Goal: Obtain resource: Download file/media

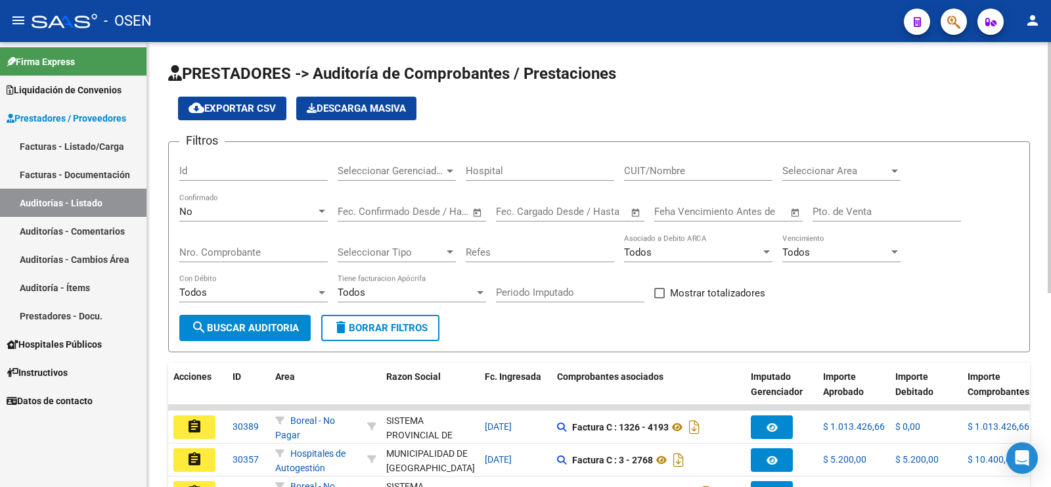
click at [244, 206] on div "No" at bounding box center [247, 212] width 137 height 12
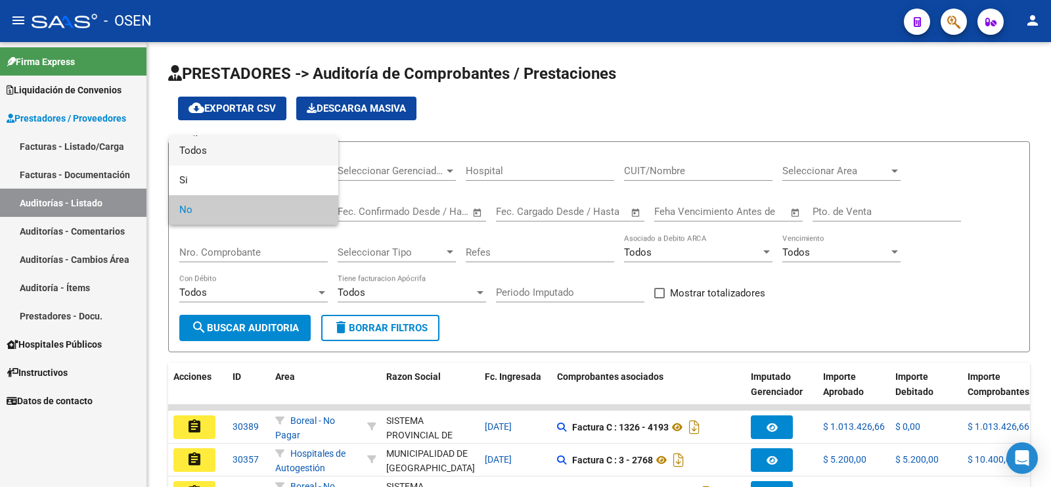
click at [253, 155] on span "Todos" at bounding box center [253, 151] width 148 height 30
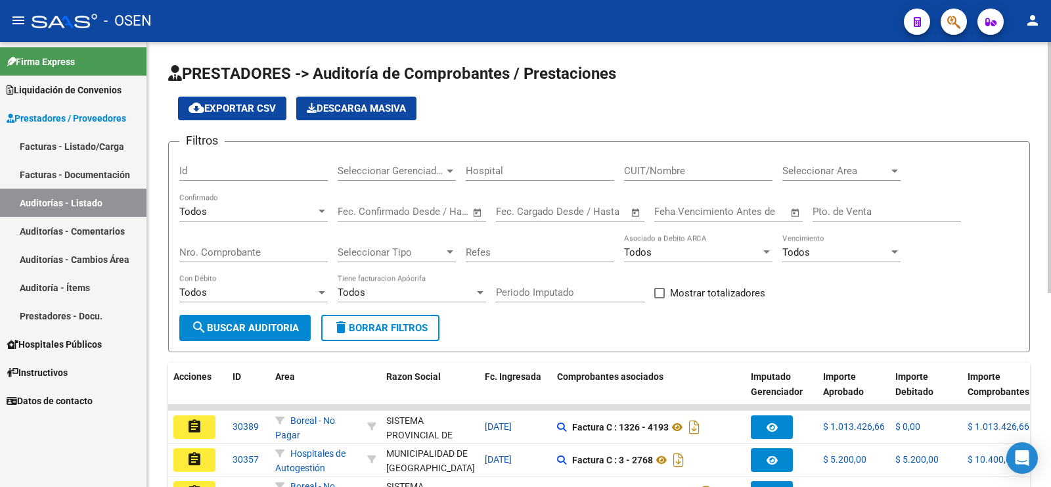
click at [252, 241] on div "Nro. Comprobante" at bounding box center [253, 248] width 148 height 28
click at [253, 248] on input "Nro. Comprobante" at bounding box center [253, 252] width 148 height 12
click at [296, 257] on div "Nro. Comprobante" at bounding box center [253, 248] width 148 height 28
click at [296, 254] on input "Nro. Comprobante" at bounding box center [253, 252] width 148 height 12
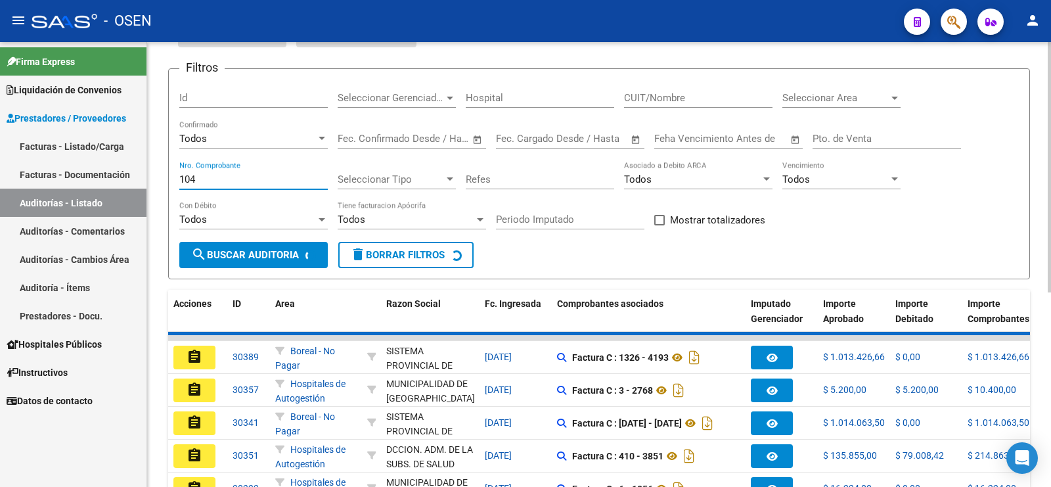
scroll to position [82, 0]
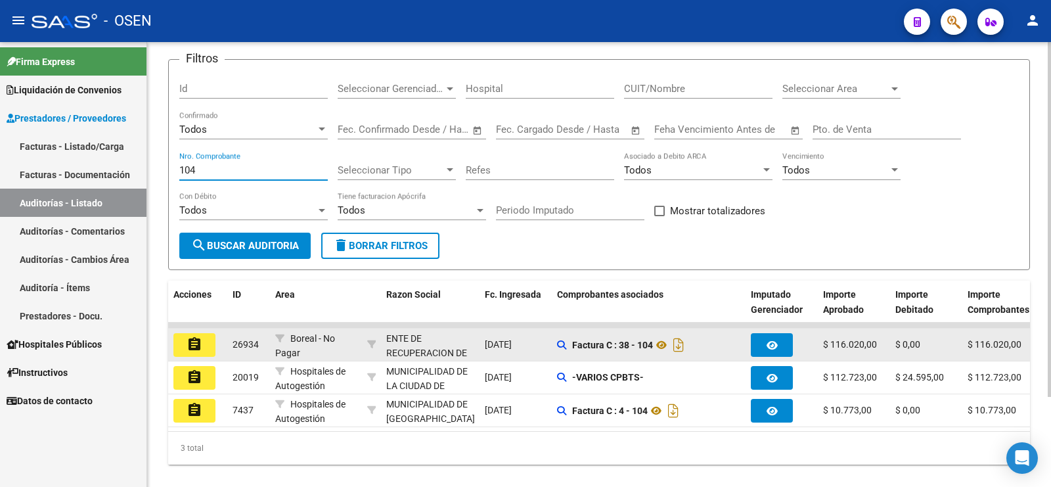
type input "104"
click at [198, 353] on datatable-body-cell "assignment" at bounding box center [197, 344] width 59 height 32
click at [206, 337] on button "assignment" at bounding box center [194, 345] width 42 height 24
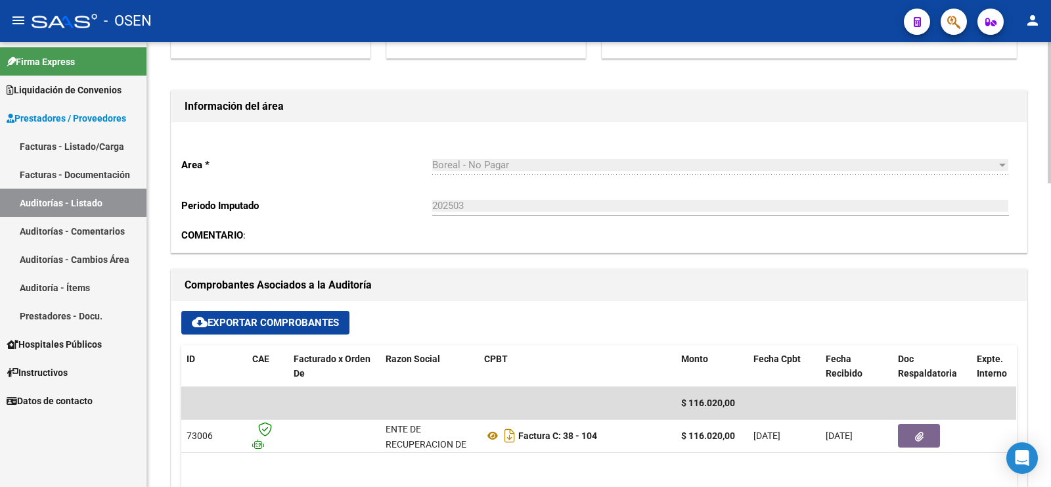
scroll to position [411, 0]
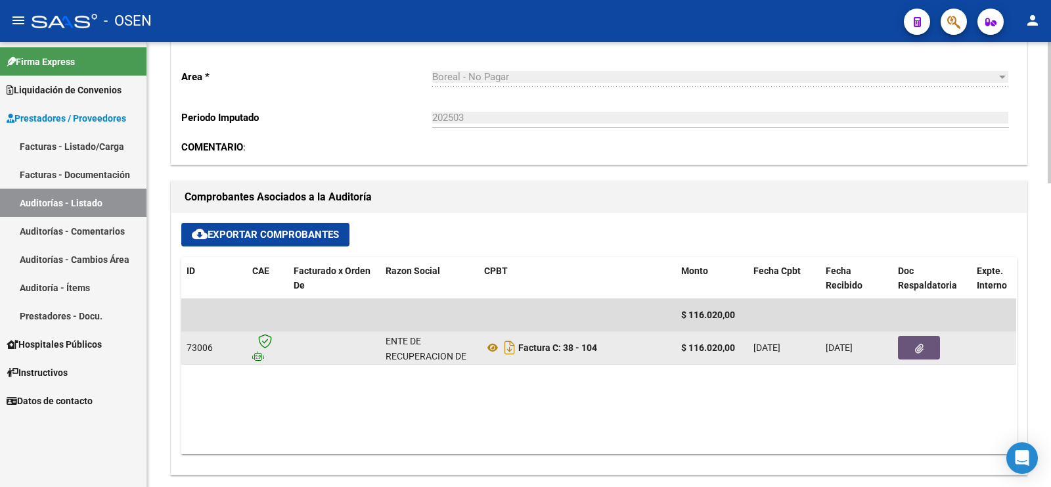
click at [937, 346] on button "button" at bounding box center [919, 348] width 42 height 24
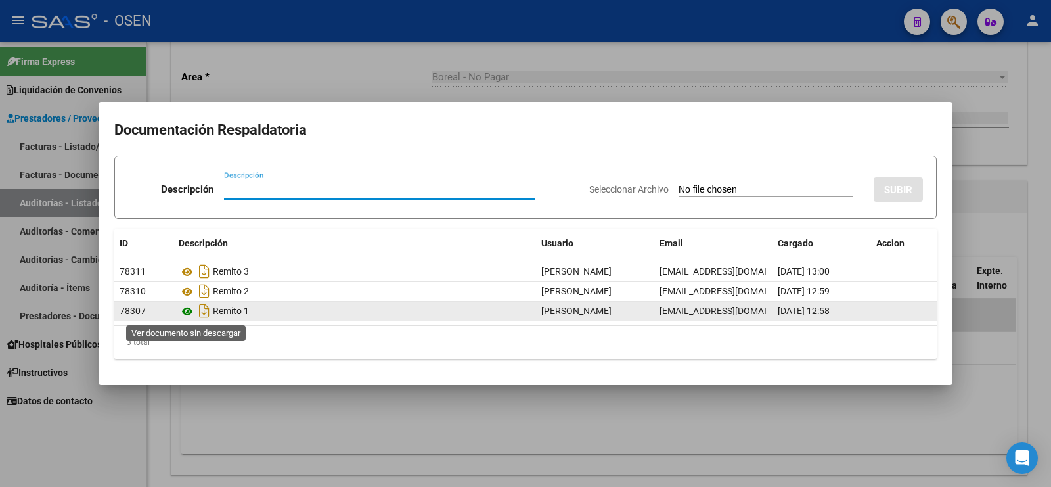
click at [185, 311] on icon at bounding box center [187, 311] width 17 height 16
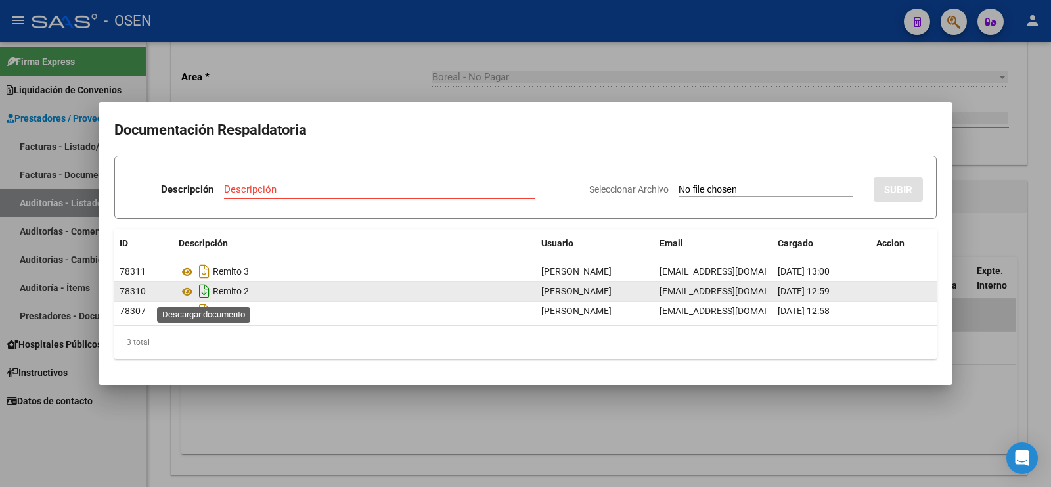
click at [208, 291] on icon "Descargar documento" at bounding box center [204, 290] width 17 height 21
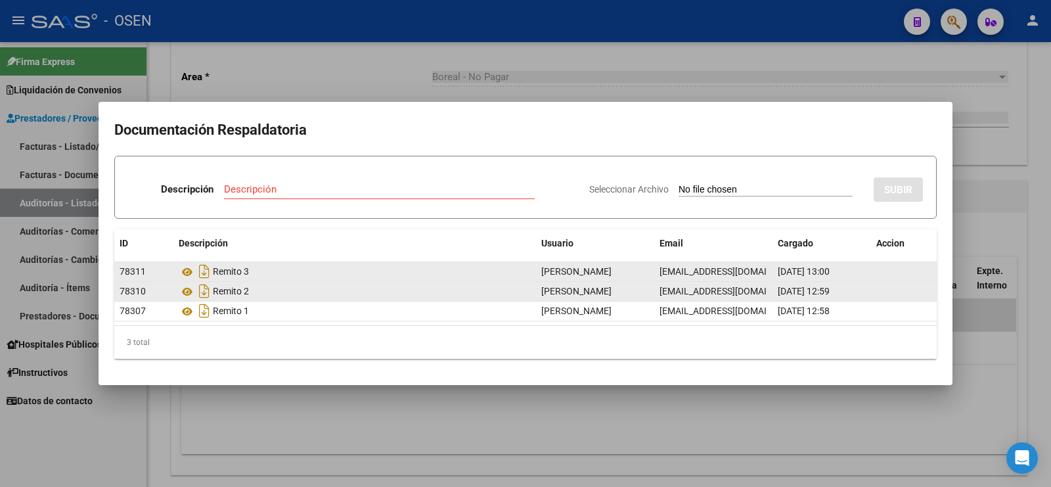
click at [218, 273] on div "Remito 3" at bounding box center [355, 271] width 352 height 21
click at [204, 266] on icon "Descargar documento" at bounding box center [204, 271] width 17 height 21
click at [1039, 178] on div at bounding box center [525, 243] width 1051 height 487
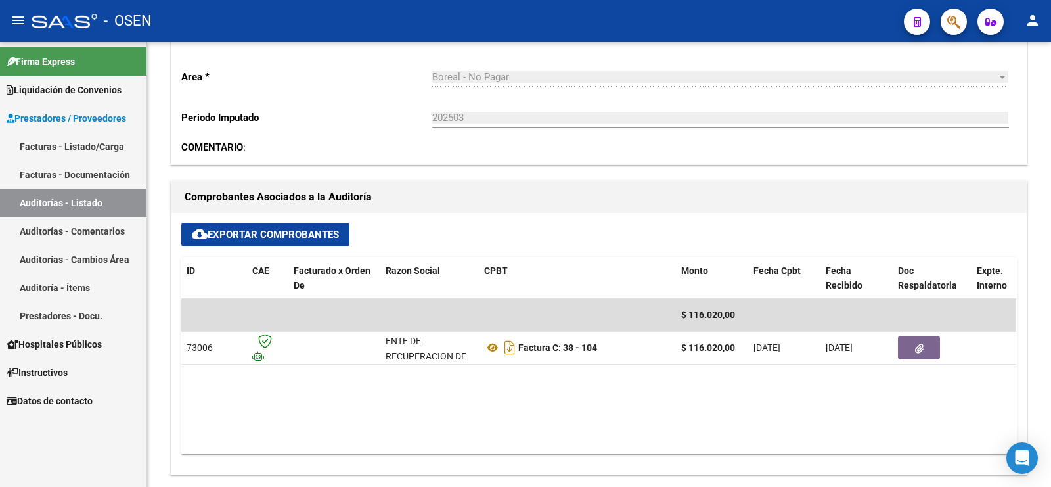
click at [95, 204] on link "Auditorías - Listado" at bounding box center [73, 203] width 146 height 28
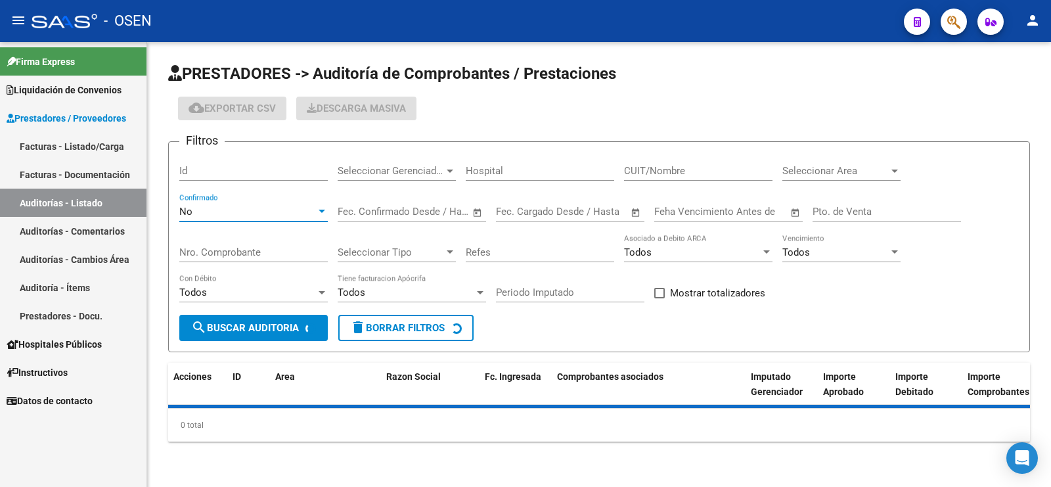
click at [215, 211] on div "No" at bounding box center [247, 212] width 137 height 12
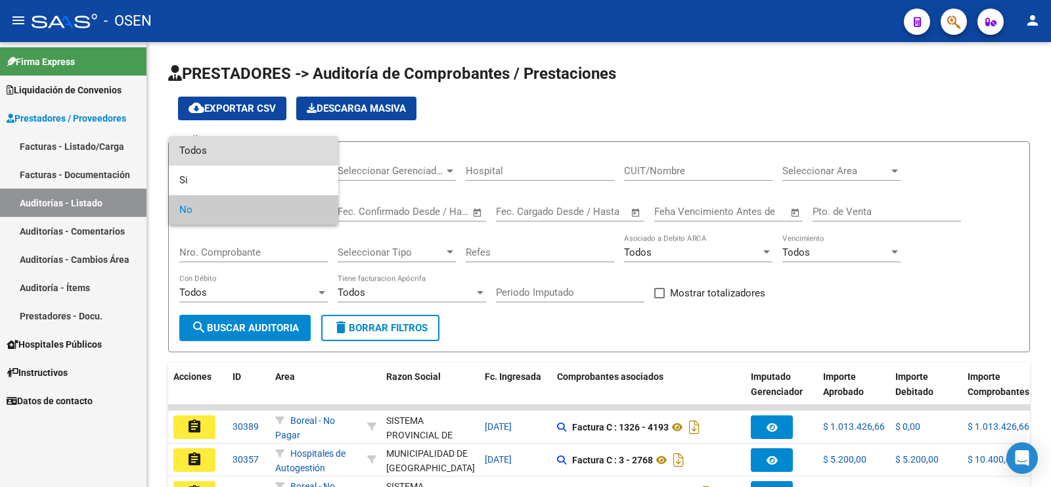
click at [247, 154] on span "Todos" at bounding box center [253, 151] width 148 height 30
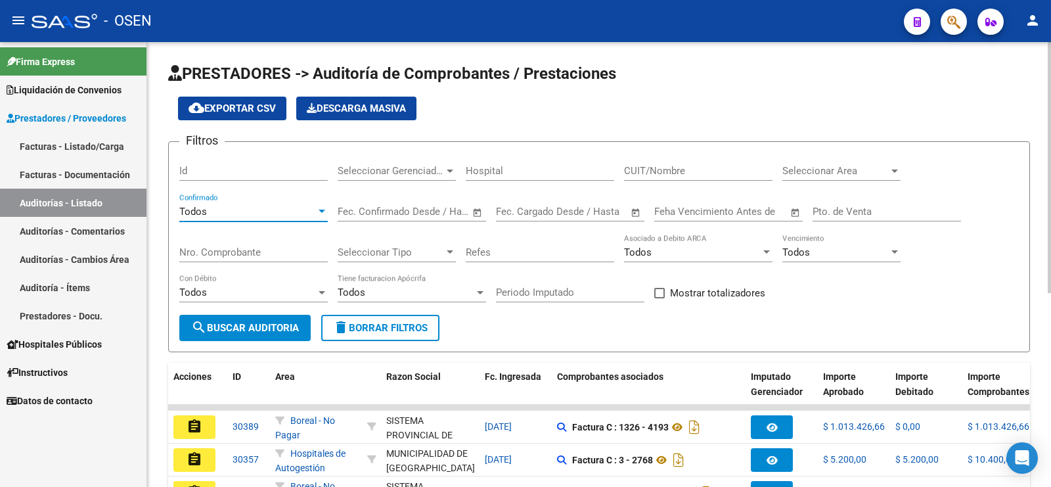
click at [248, 238] on div "Nro. Comprobante" at bounding box center [253, 248] width 148 height 28
click at [253, 210] on div "Todos" at bounding box center [247, 212] width 137 height 12
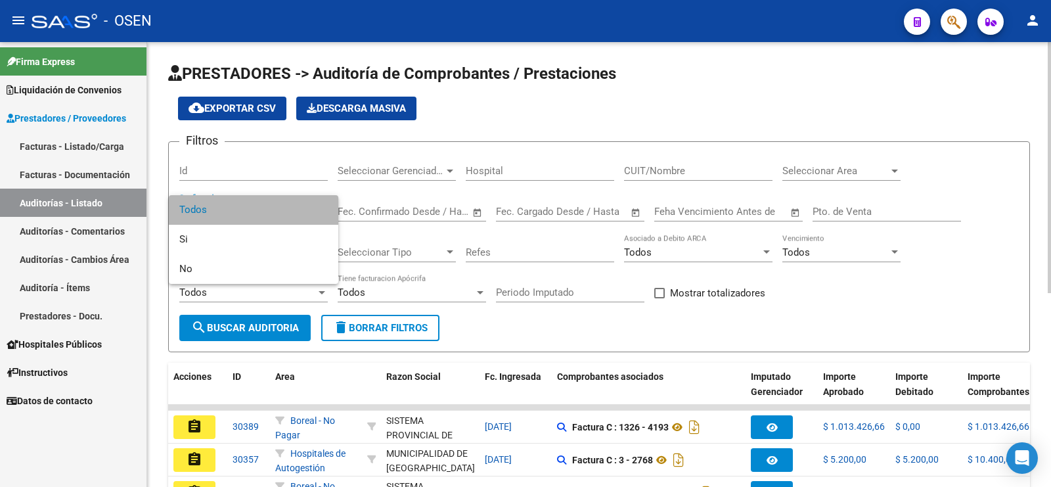
drag, startPoint x: 245, startPoint y: 212, endPoint x: 242, endPoint y: 236, distance: 24.5
click at [245, 222] on span "Todos" at bounding box center [253, 210] width 148 height 30
click at [241, 236] on div "Nro. Comprobante" at bounding box center [253, 248] width 148 height 28
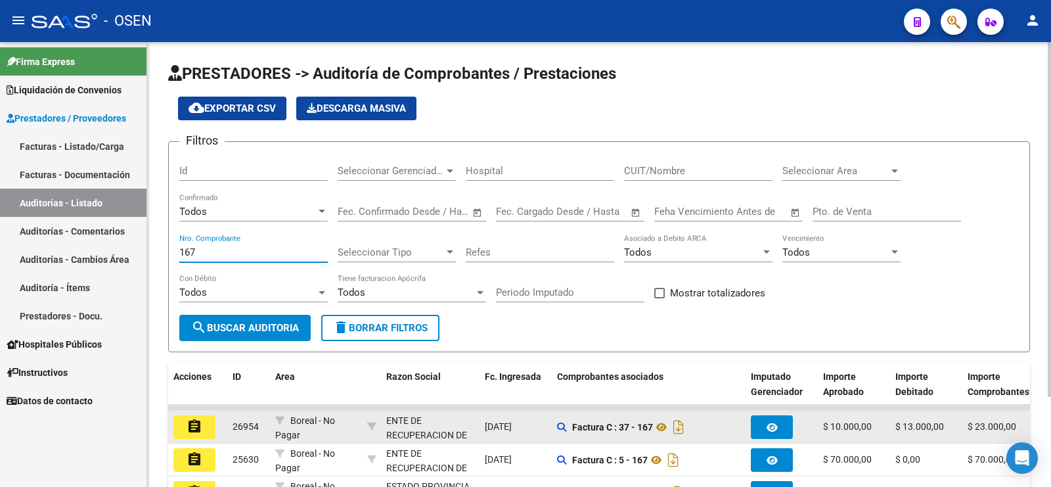
type input "167"
click at [197, 418] on mat-icon "assignment" at bounding box center [195, 426] width 16 height 16
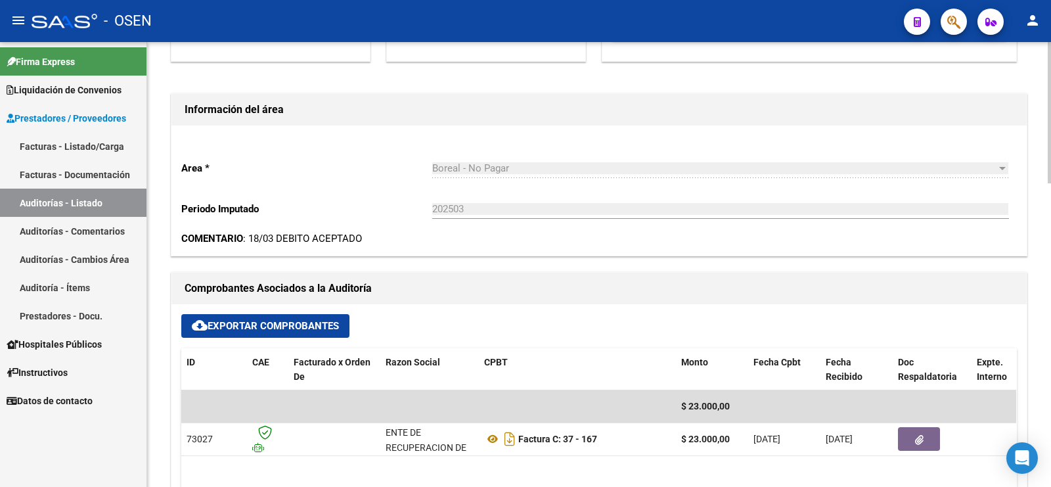
scroll to position [328, 0]
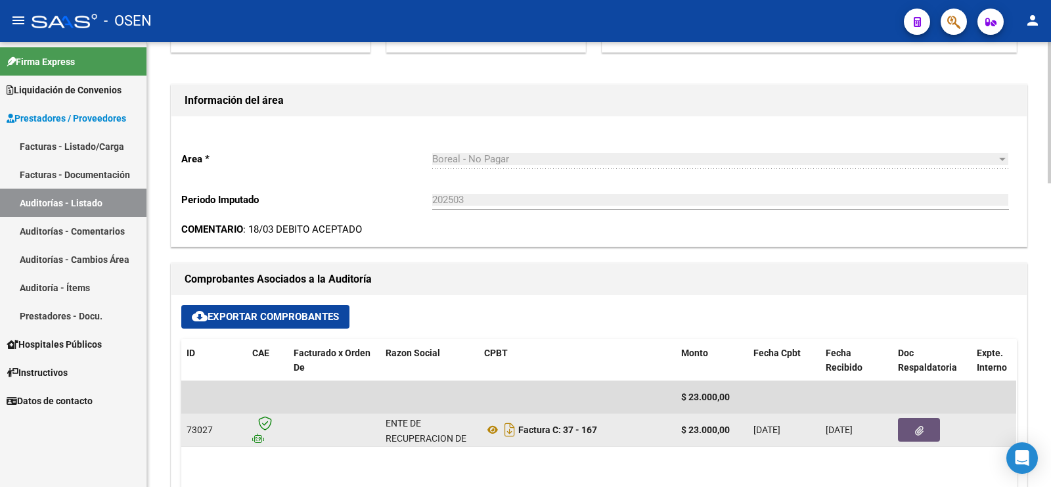
click at [935, 428] on button "button" at bounding box center [919, 430] width 42 height 24
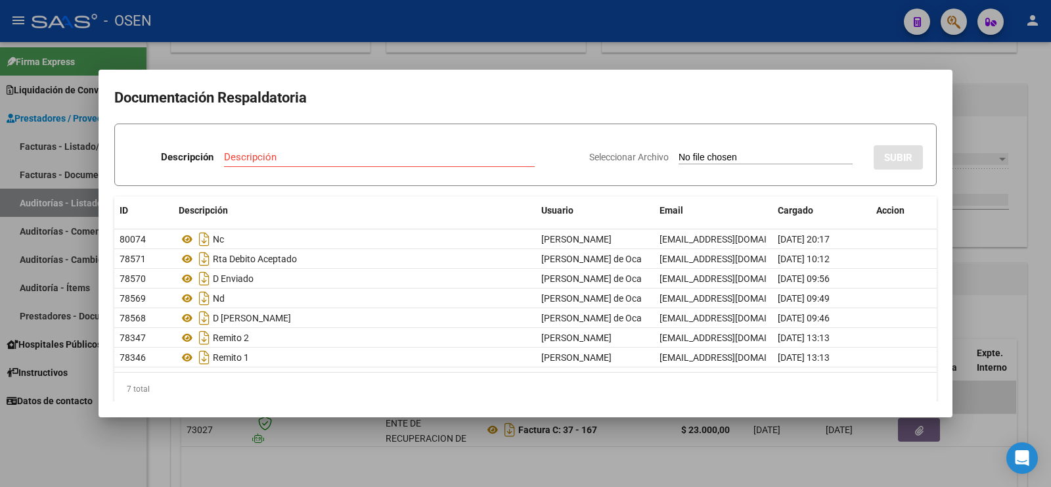
click at [1000, 110] on div at bounding box center [525, 243] width 1051 height 487
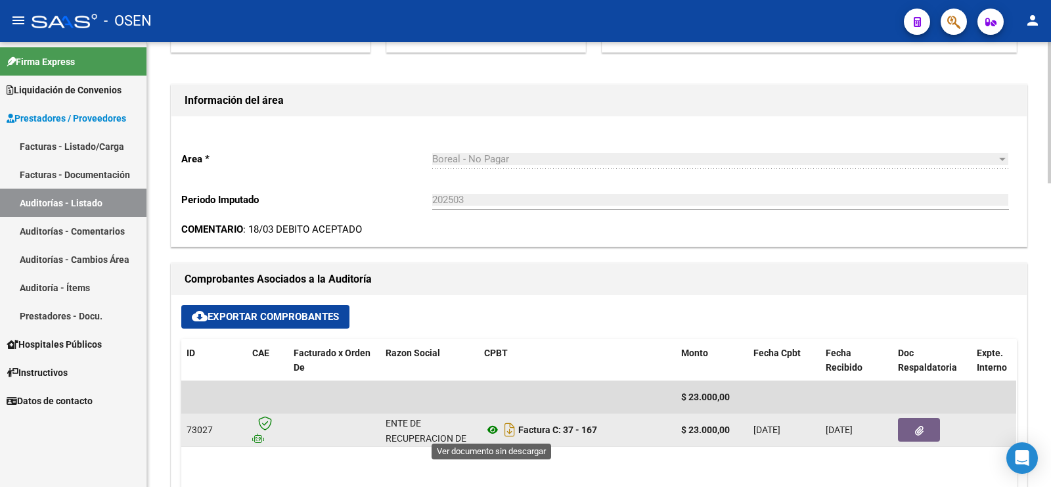
click at [489, 429] on icon at bounding box center [492, 430] width 17 height 16
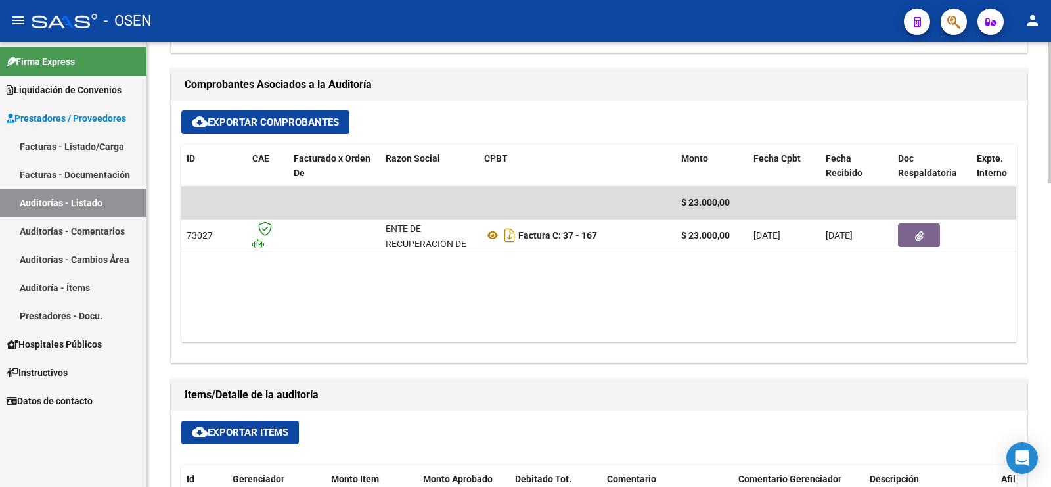
scroll to position [575, 0]
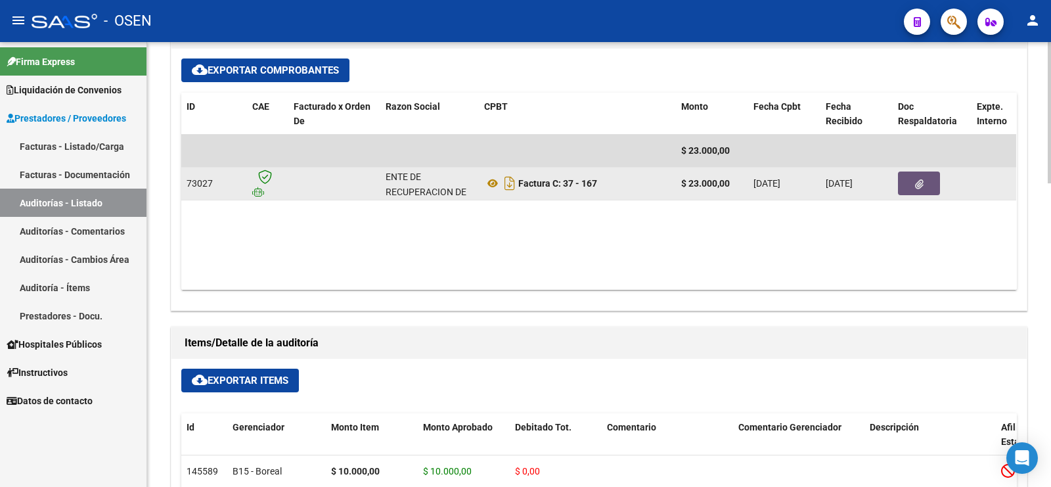
click at [912, 181] on button "button" at bounding box center [919, 183] width 42 height 24
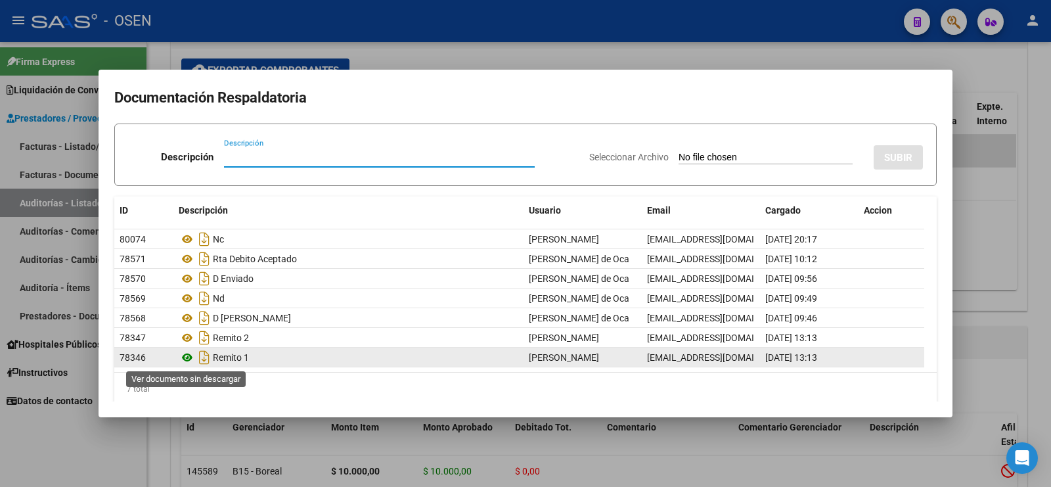
click at [186, 357] on icon at bounding box center [187, 357] width 17 height 16
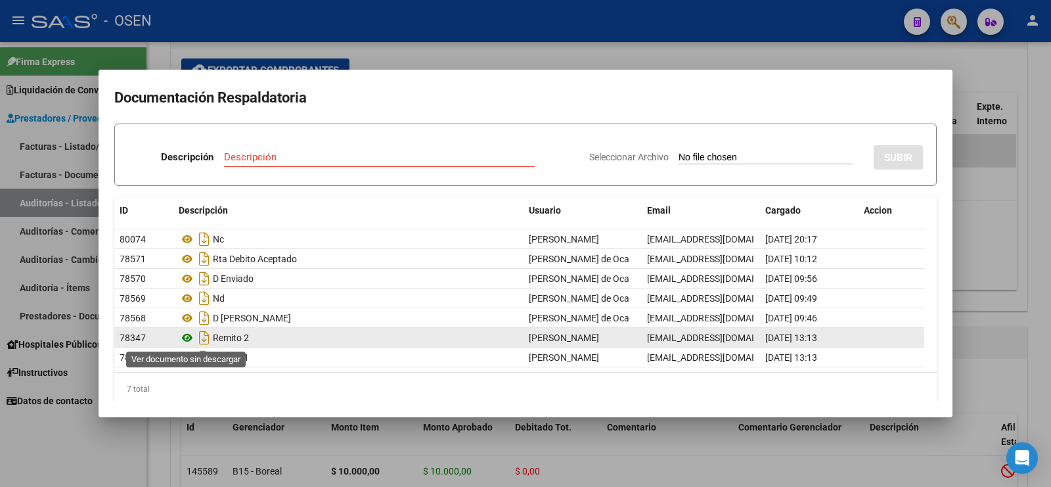
click at [187, 336] on icon at bounding box center [187, 338] width 17 height 16
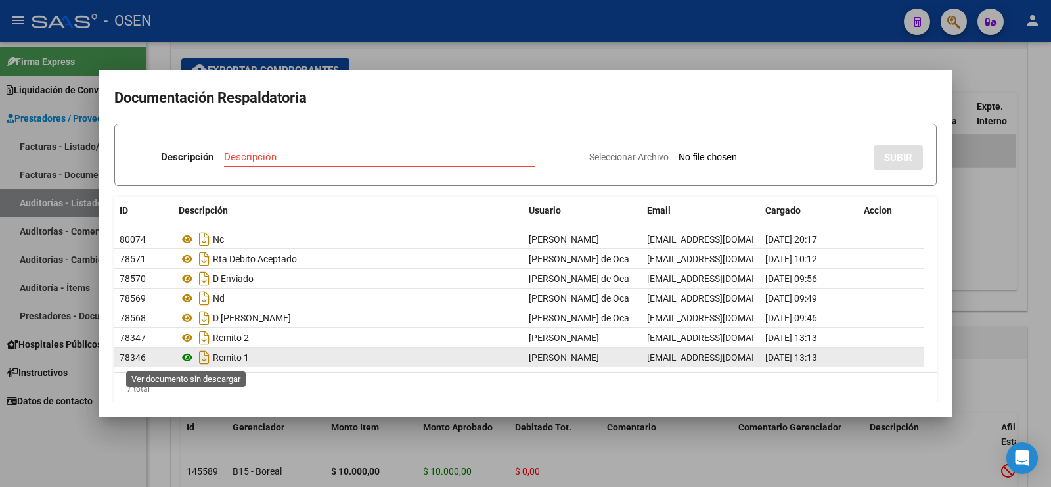
click at [188, 361] on icon at bounding box center [187, 357] width 17 height 16
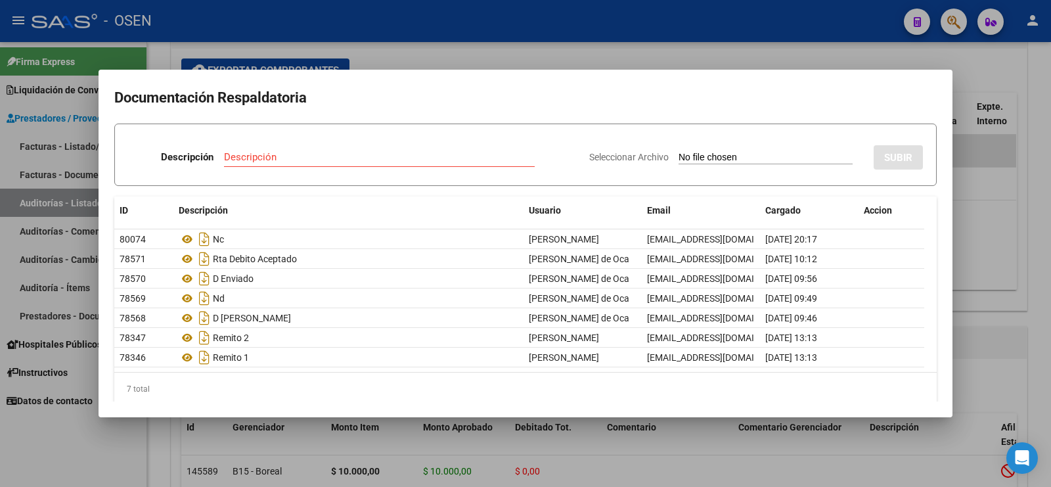
click at [1038, 293] on div at bounding box center [525, 243] width 1051 height 487
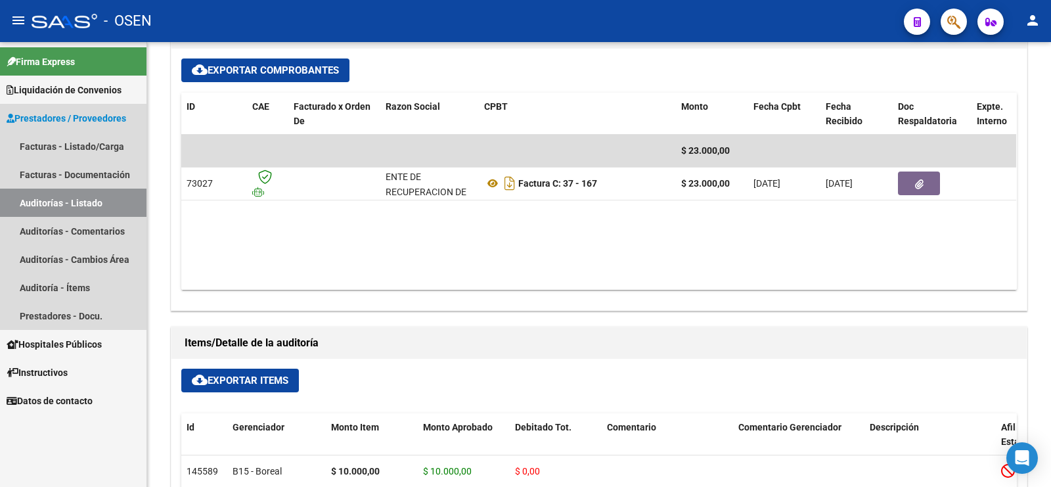
click at [78, 196] on link "Auditorías - Listado" at bounding box center [73, 203] width 146 height 28
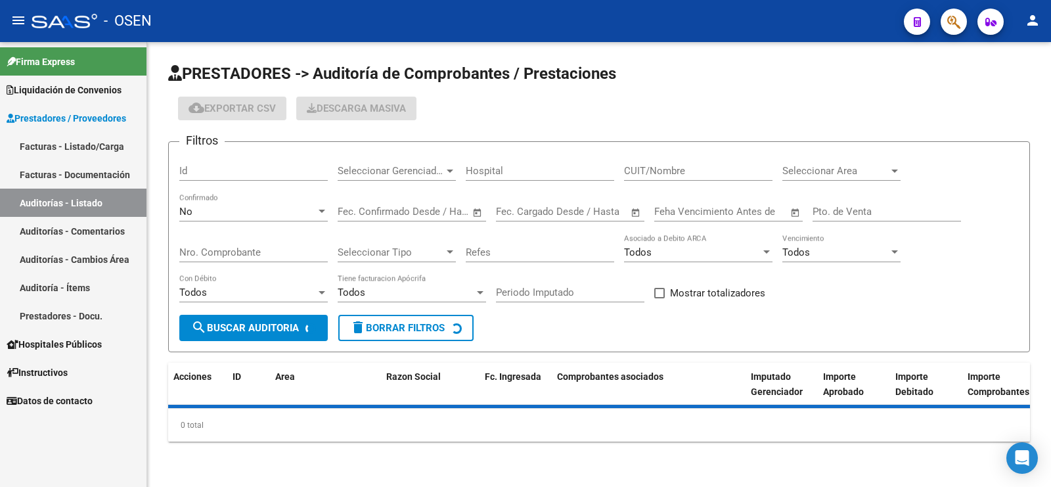
click at [234, 234] on div "Nro. Comprobante" at bounding box center [253, 248] width 148 height 28
click at [237, 206] on div "No" at bounding box center [247, 212] width 137 height 12
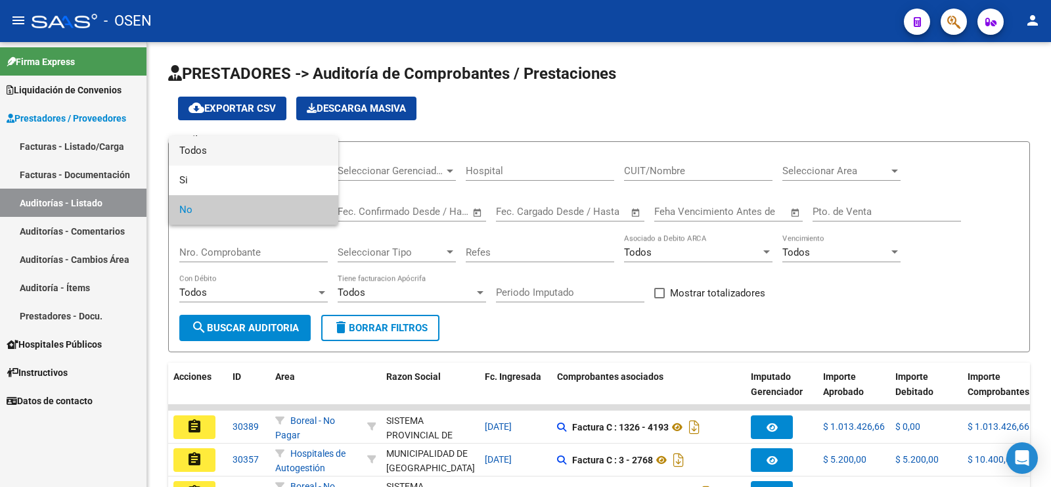
click at [244, 148] on span "Todos" at bounding box center [253, 151] width 148 height 30
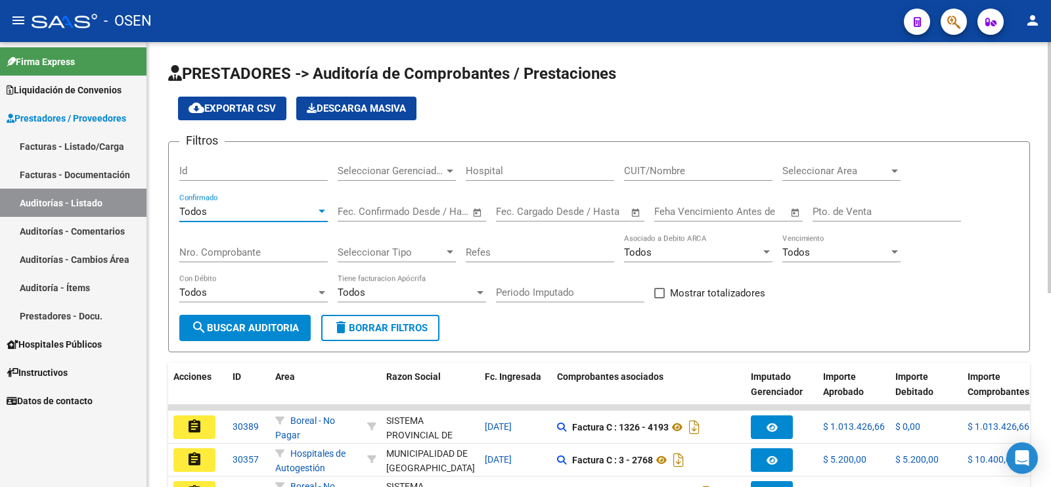
click at [238, 242] on div "Nro. Comprobante" at bounding box center [253, 248] width 148 height 28
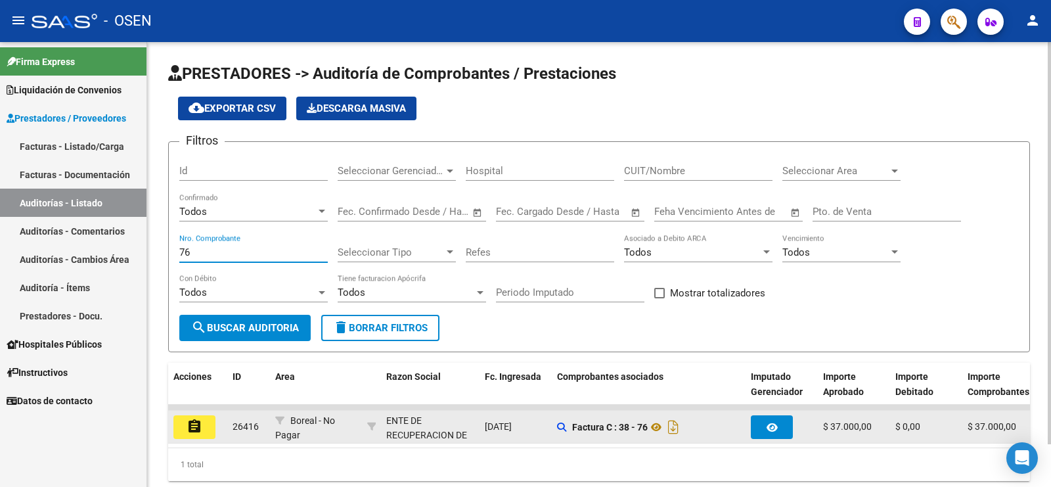
type input "76"
click at [179, 422] on button "assignment" at bounding box center [194, 427] width 42 height 24
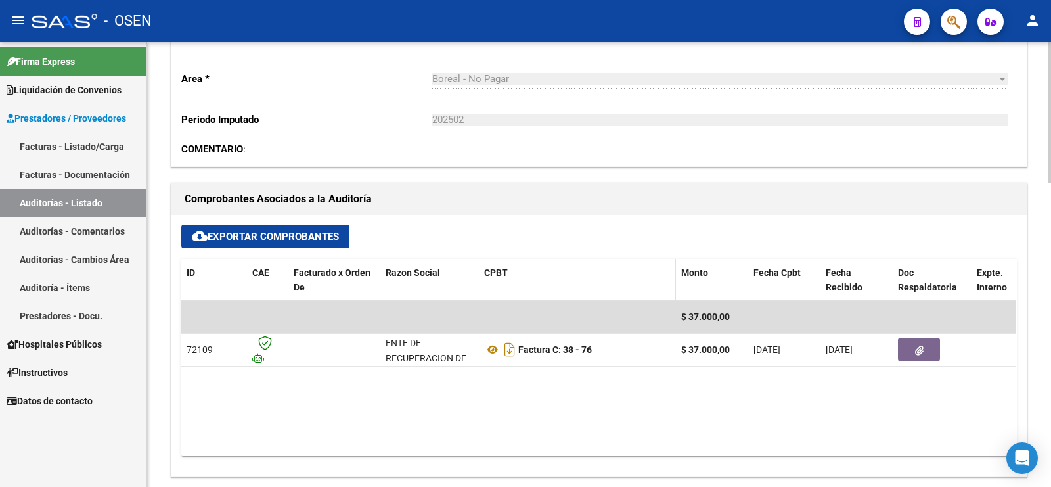
scroll to position [411, 0]
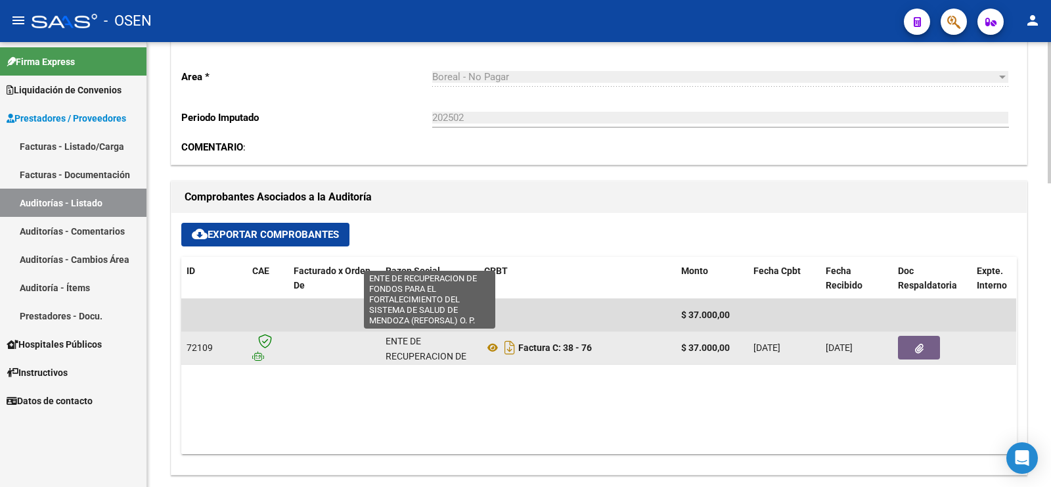
click at [428, 350] on div "ENTE DE RECUPERACION DE FONDOS PARA EL FORTALECIMIENTO DEL SISTEMA DE SALUD DE …" at bounding box center [430, 386] width 88 height 104
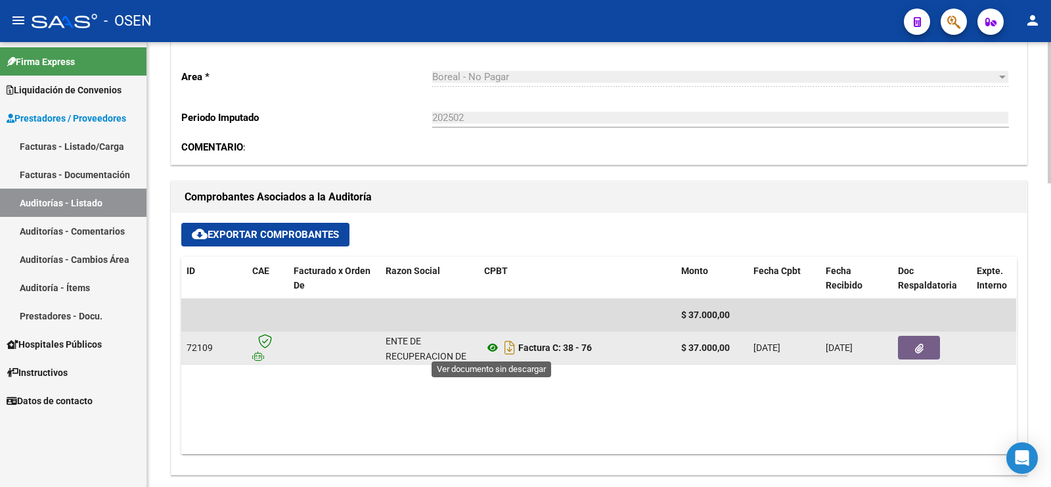
click at [493, 346] on icon at bounding box center [492, 348] width 17 height 16
click at [506, 343] on icon "Descargar documento" at bounding box center [509, 347] width 17 height 21
click at [910, 346] on button "button" at bounding box center [919, 348] width 42 height 24
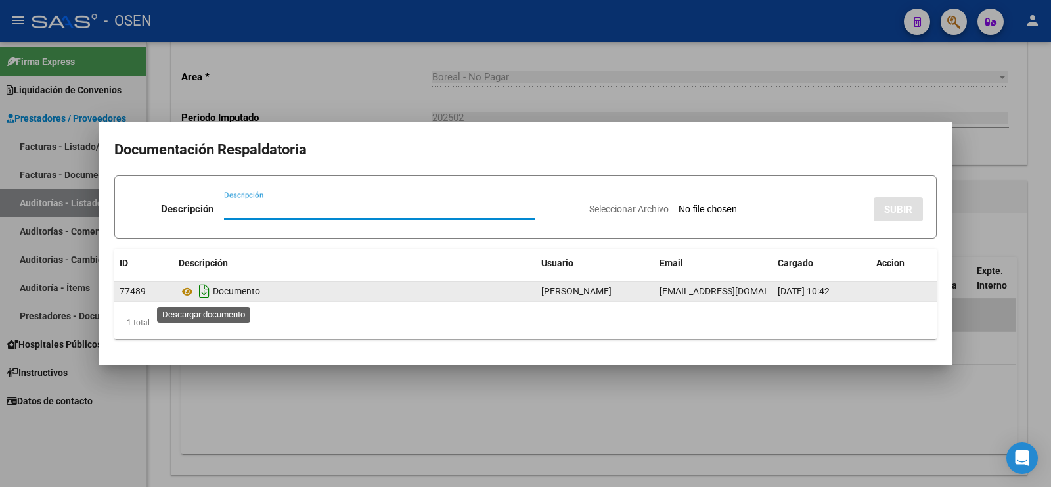
click at [204, 296] on icon "Descargar documento" at bounding box center [204, 290] width 17 height 21
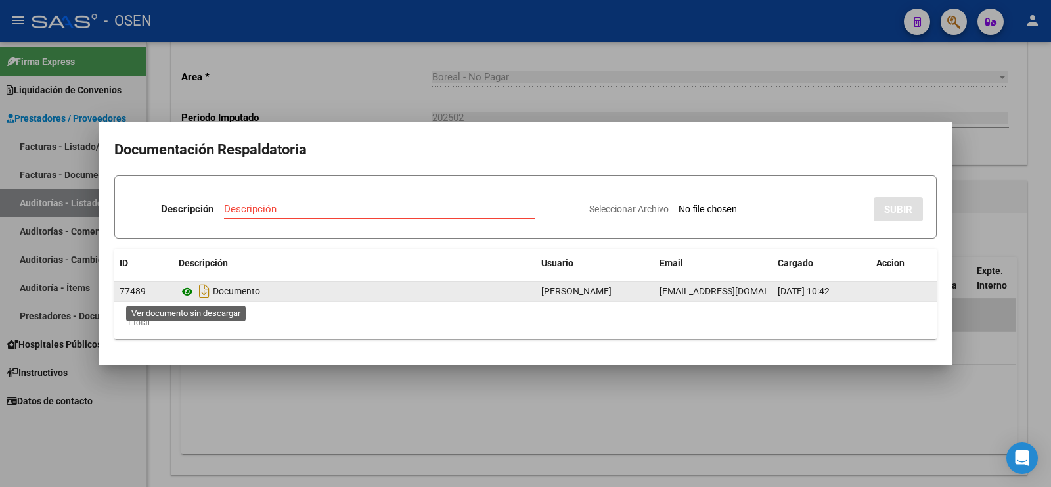
click at [185, 284] on icon at bounding box center [187, 292] width 17 height 16
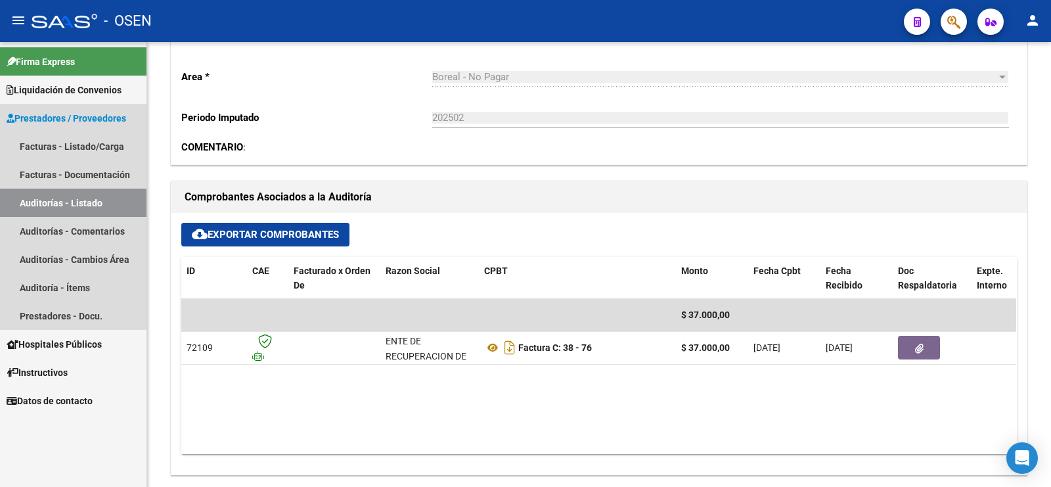
click at [63, 199] on link "Auditorías - Listado" at bounding box center [73, 203] width 146 height 28
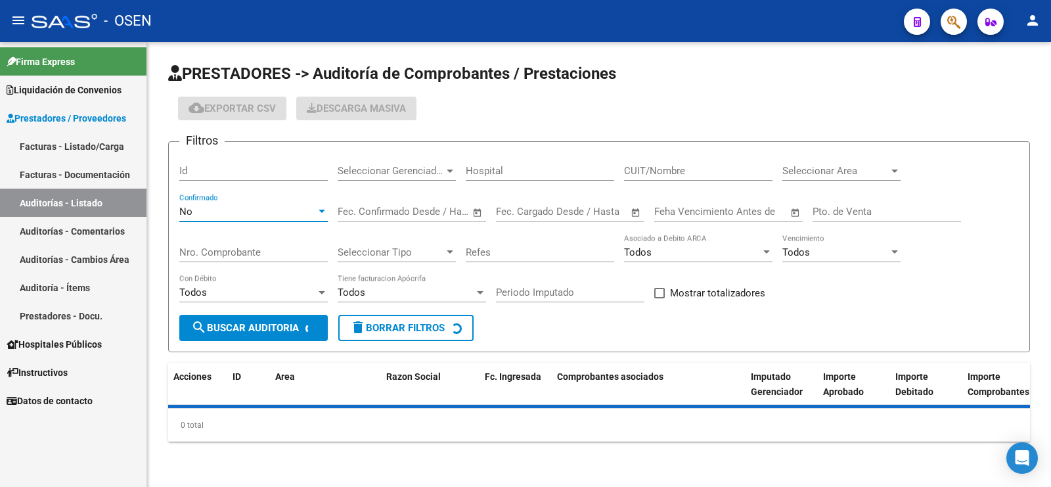
click at [195, 208] on div "No" at bounding box center [247, 212] width 137 height 12
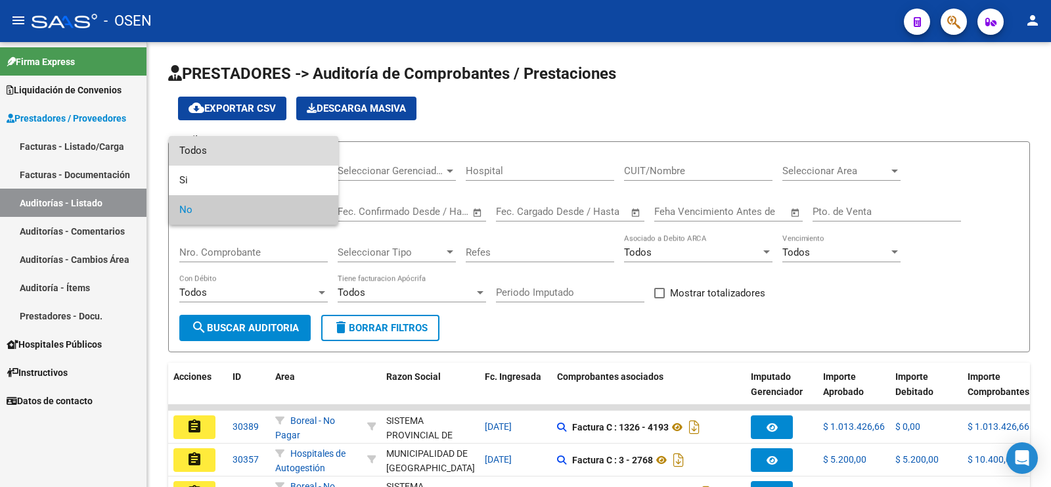
click at [242, 148] on span "Todos" at bounding box center [253, 151] width 148 height 30
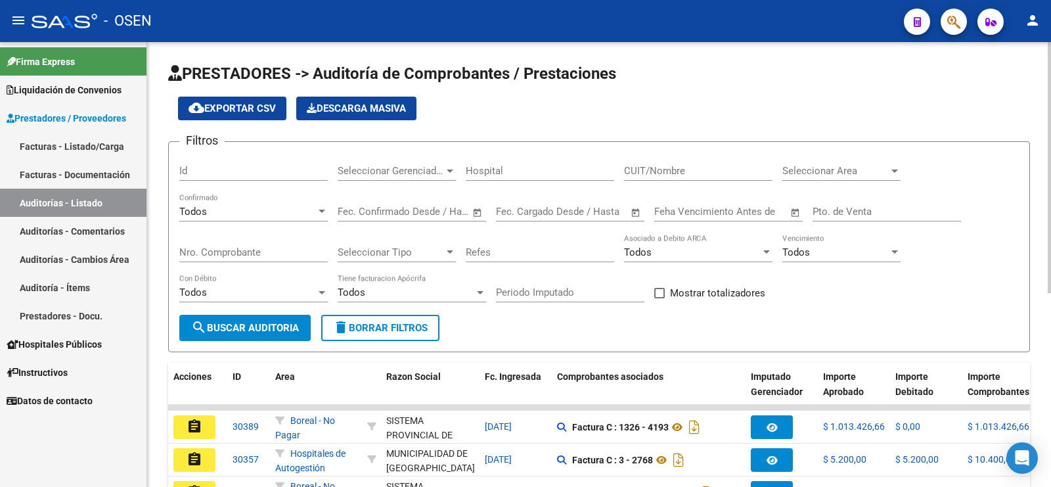
click at [240, 243] on div "Nro. Comprobante" at bounding box center [253, 248] width 148 height 28
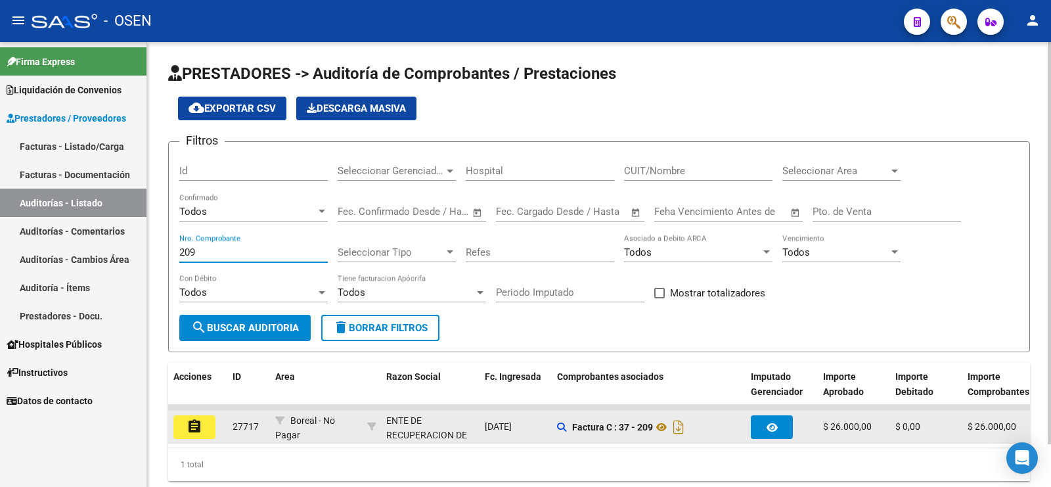
type input "209"
click at [198, 419] on mat-icon "assignment" at bounding box center [195, 426] width 16 height 16
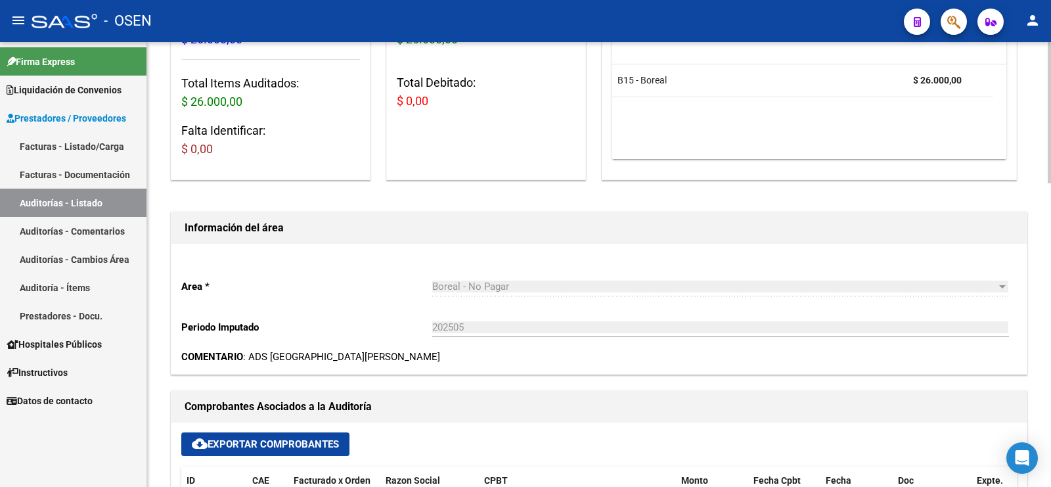
scroll to position [328, 0]
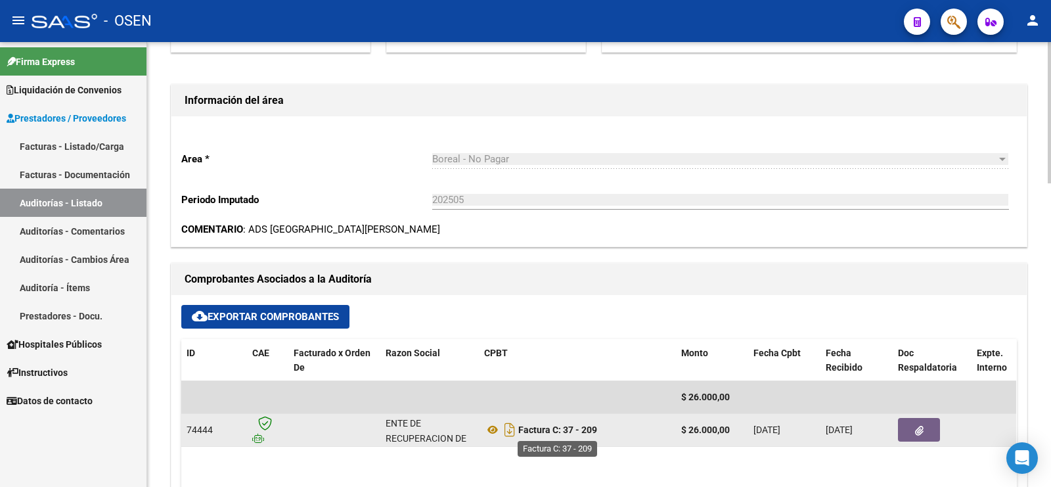
click at [590, 432] on strong "Factura C: 37 - 209" at bounding box center [557, 429] width 79 height 11
click at [910, 427] on button "button" at bounding box center [919, 430] width 42 height 24
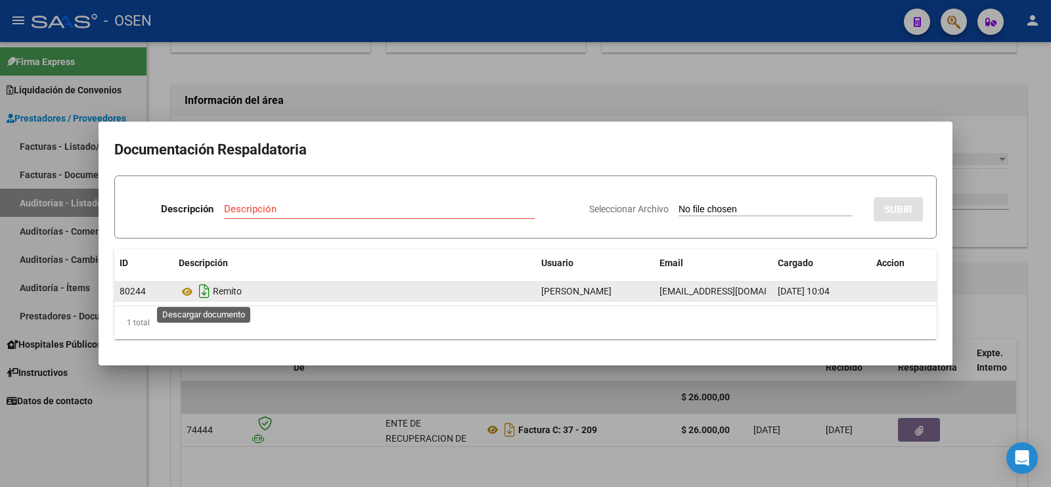
click at [200, 290] on icon "Descargar documento" at bounding box center [204, 290] width 17 height 21
click at [183, 287] on icon at bounding box center [187, 291] width 17 height 16
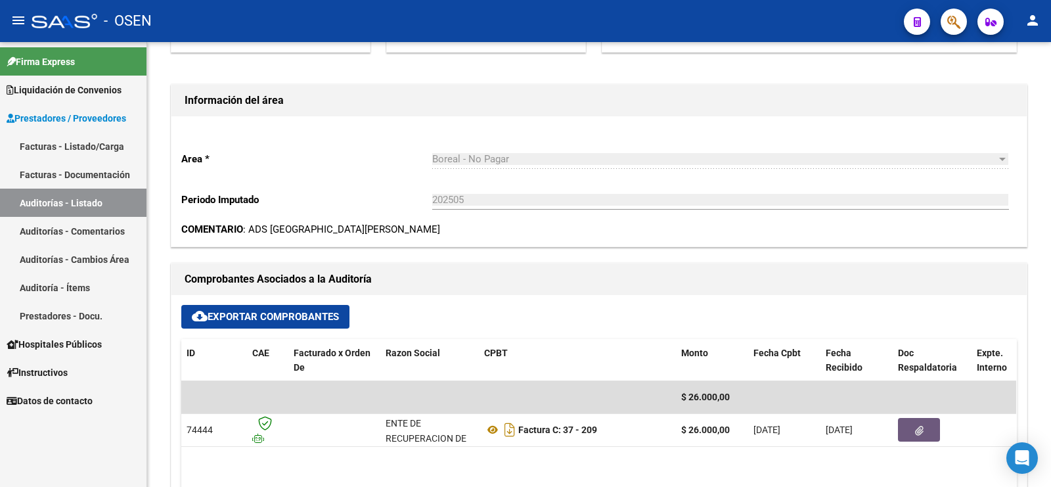
click at [120, 201] on link "Auditorías - Listado" at bounding box center [73, 203] width 146 height 28
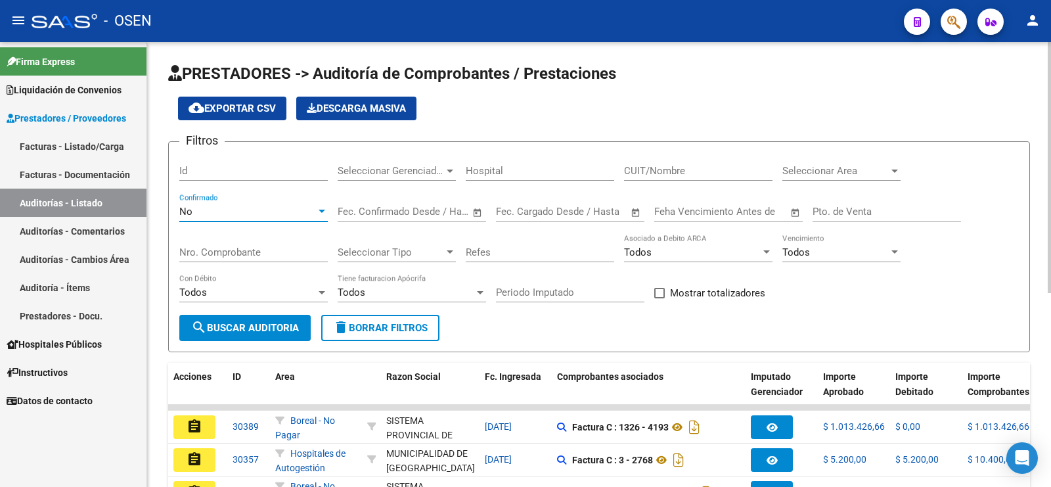
click at [261, 206] on div "No" at bounding box center [247, 212] width 137 height 12
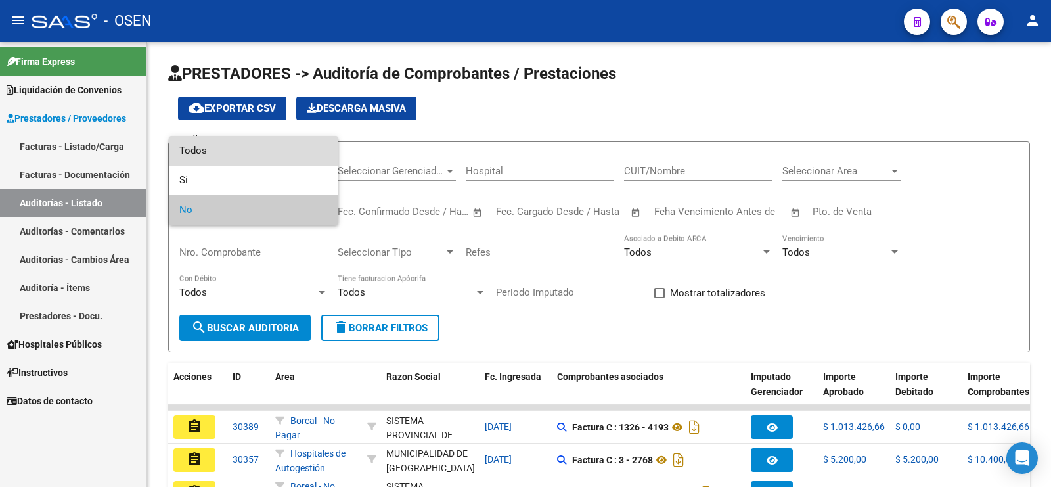
click at [273, 150] on span "Todos" at bounding box center [253, 151] width 148 height 30
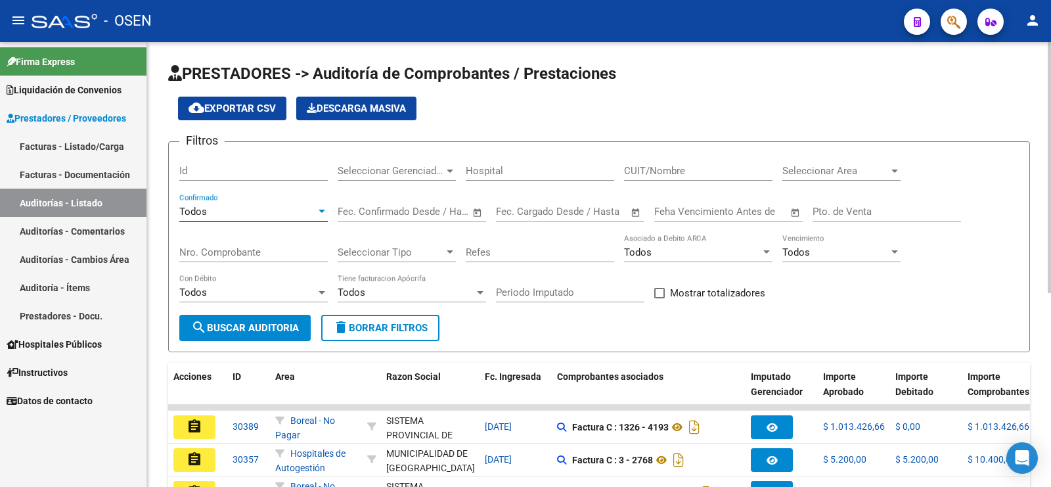
click at [235, 251] on input "Nro. Comprobante" at bounding box center [253, 252] width 148 height 12
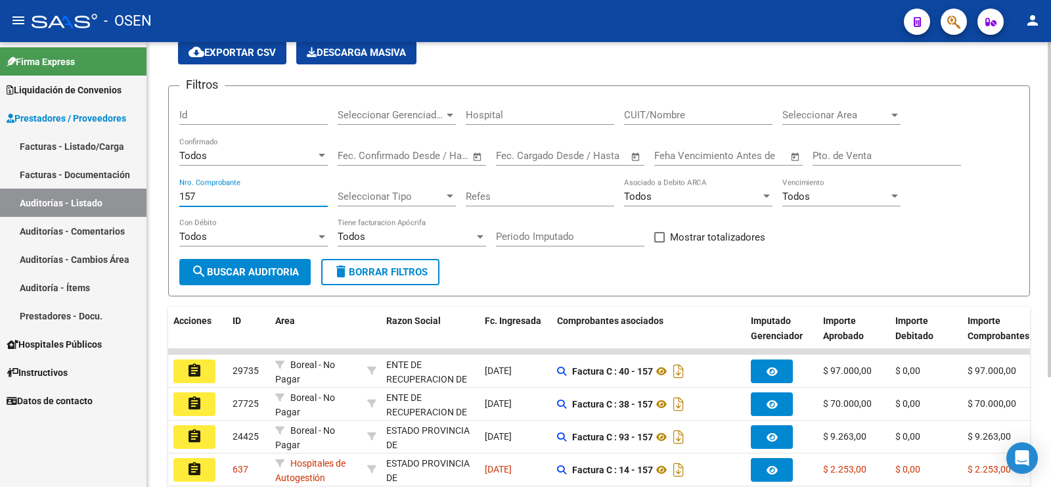
scroll to position [82, 0]
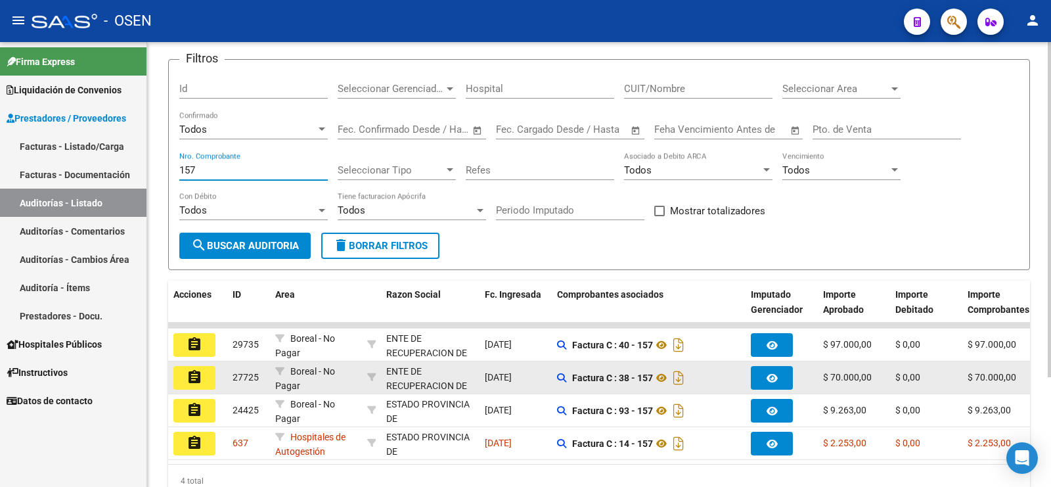
type input "157"
click at [211, 374] on button "assignment" at bounding box center [194, 378] width 42 height 24
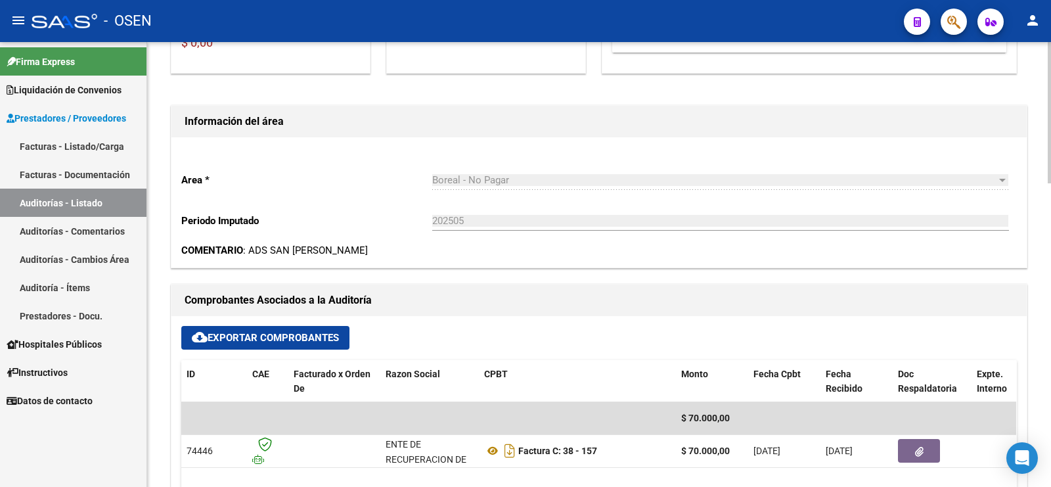
scroll to position [411, 0]
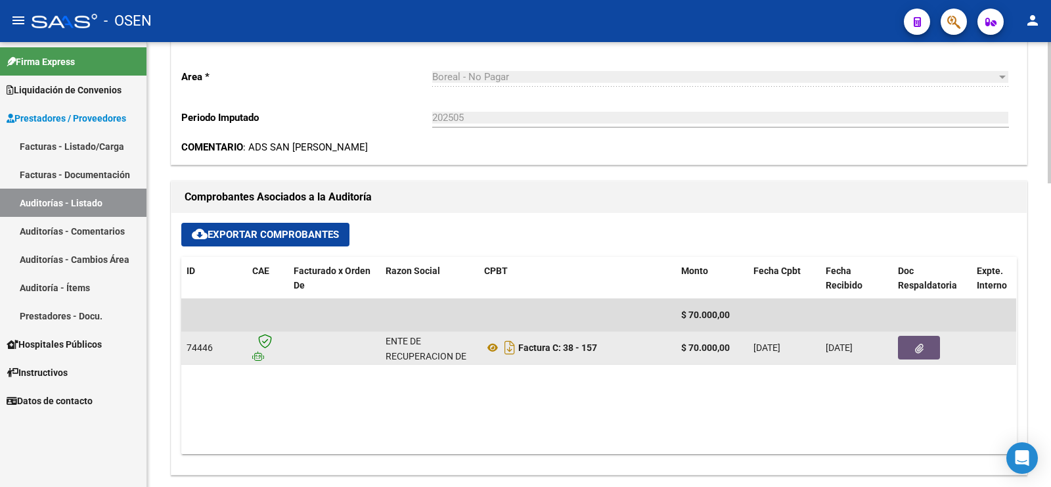
click at [918, 344] on icon "button" at bounding box center [919, 349] width 9 height 10
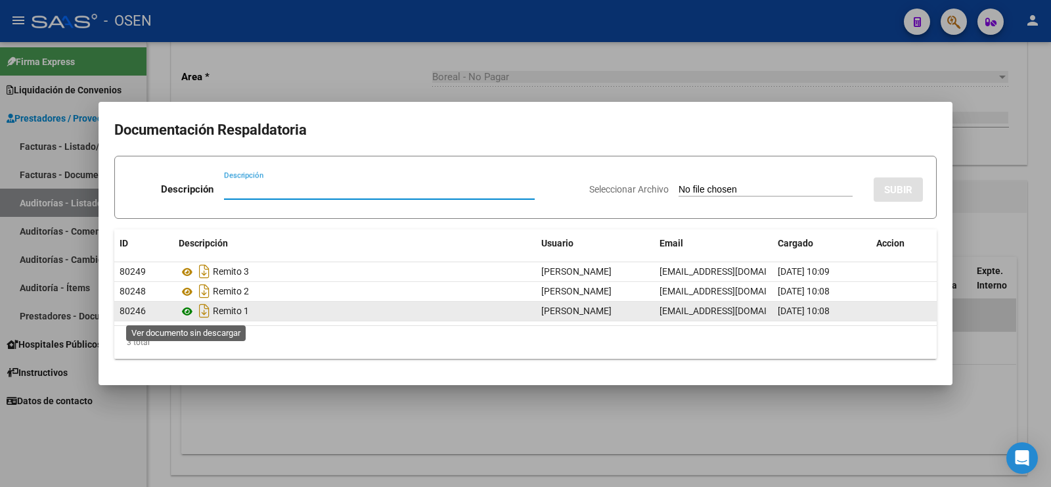
click at [186, 312] on icon at bounding box center [187, 311] width 17 height 16
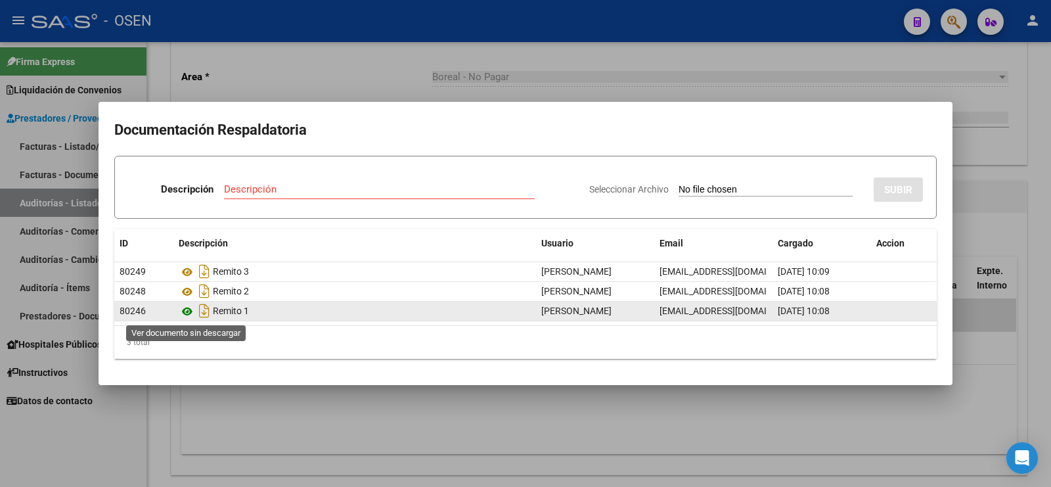
click at [186, 311] on icon at bounding box center [187, 311] width 17 height 16
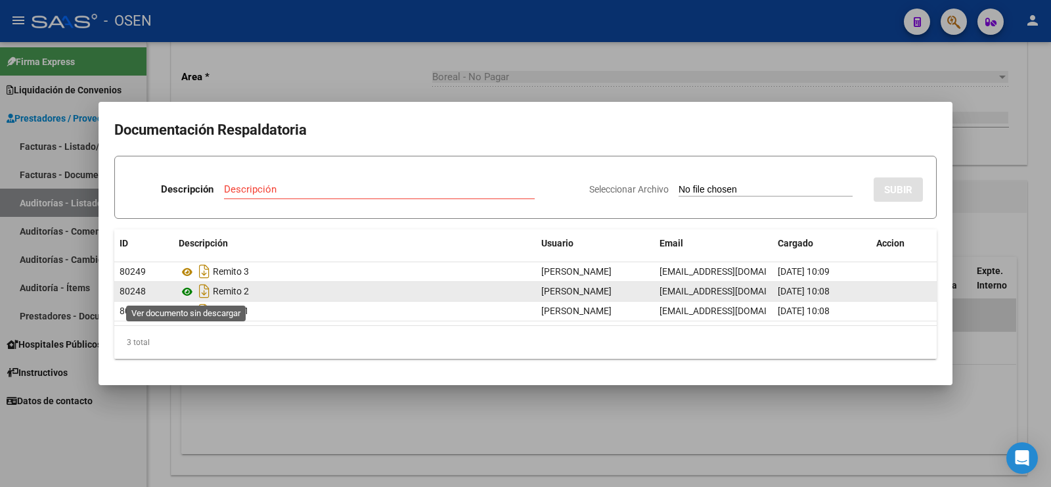
click at [186, 293] on icon at bounding box center [187, 292] width 17 height 16
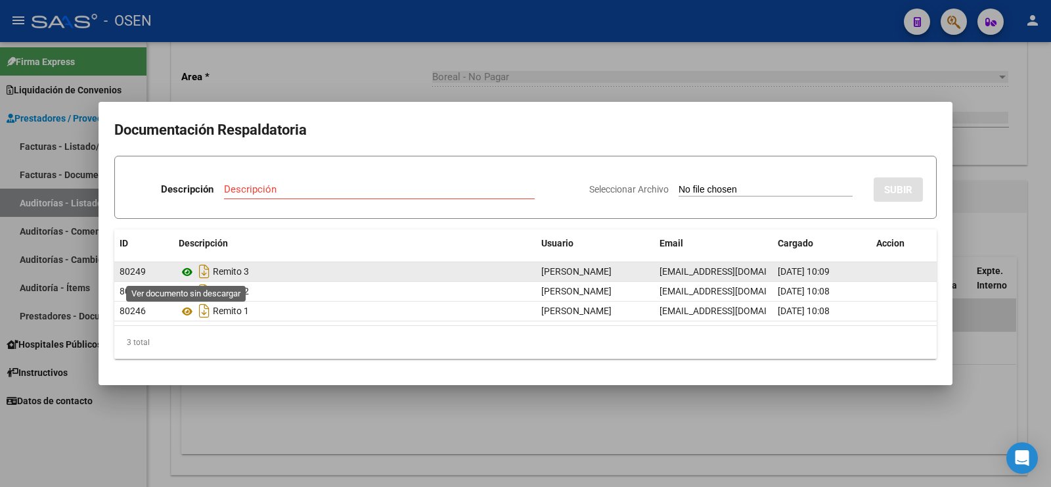
click at [188, 271] on icon at bounding box center [187, 272] width 17 height 16
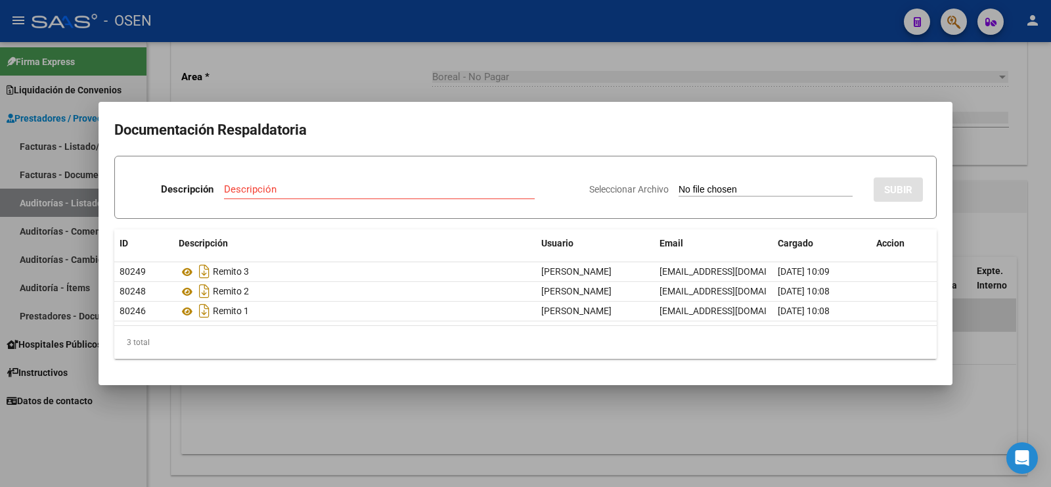
click at [730, 67] on div at bounding box center [525, 243] width 1051 height 487
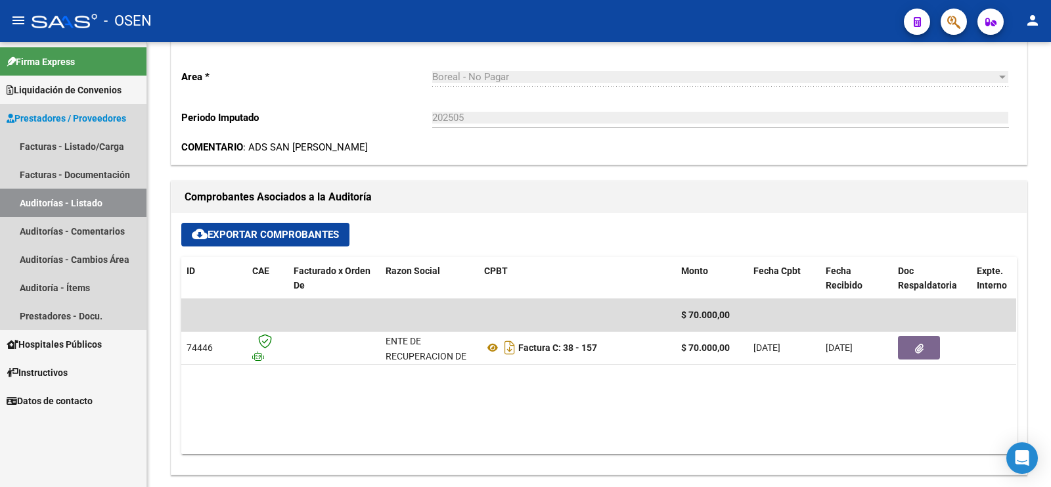
click at [110, 213] on link "Auditorías - Listado" at bounding box center [73, 203] width 146 height 28
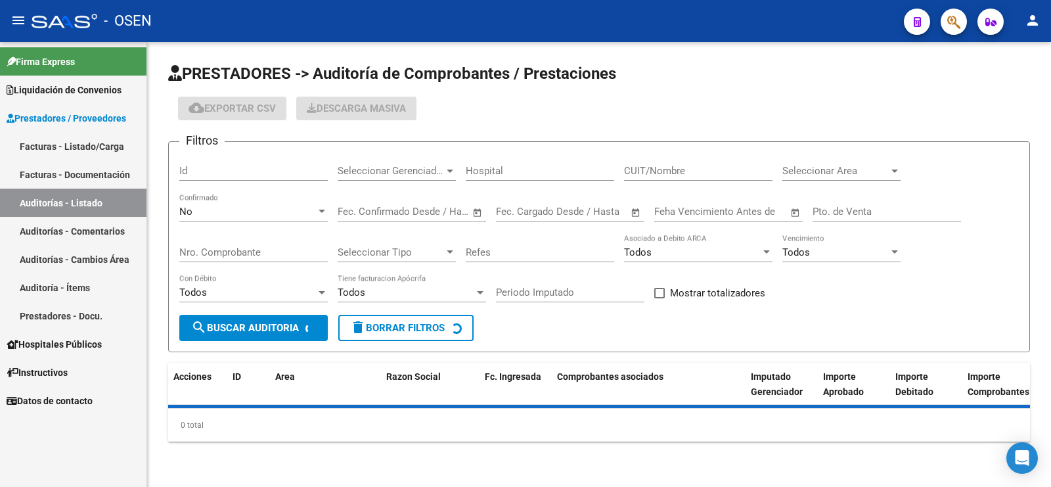
click at [221, 222] on div "No Confirmado" at bounding box center [253, 213] width 148 height 41
click at [225, 208] on div "No" at bounding box center [247, 212] width 137 height 12
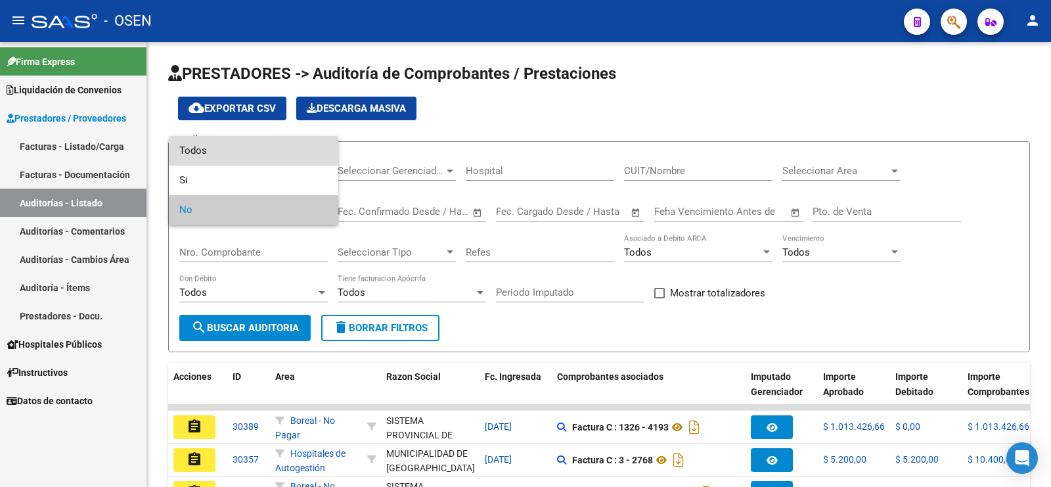
click at [241, 156] on span "Todos" at bounding box center [253, 151] width 148 height 30
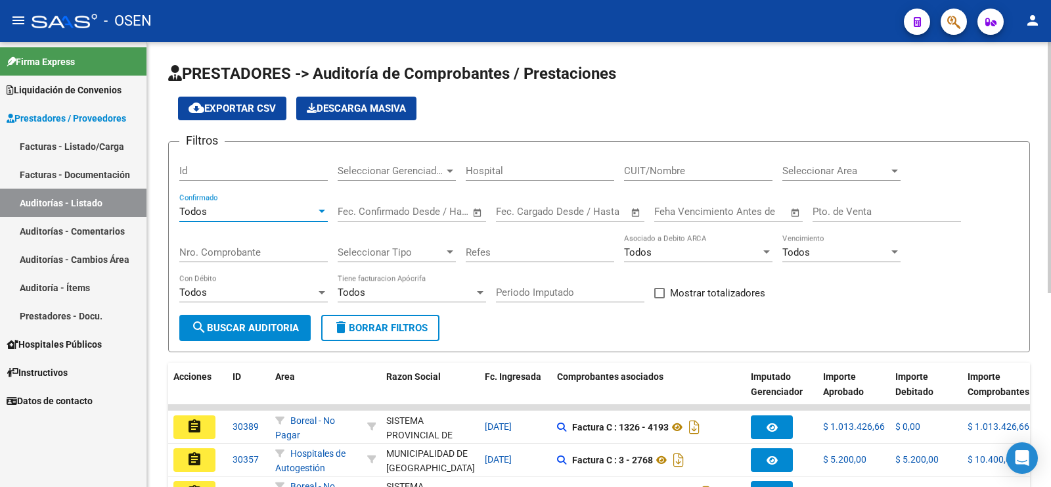
click at [257, 246] on input "Nro. Comprobante" at bounding box center [253, 252] width 148 height 12
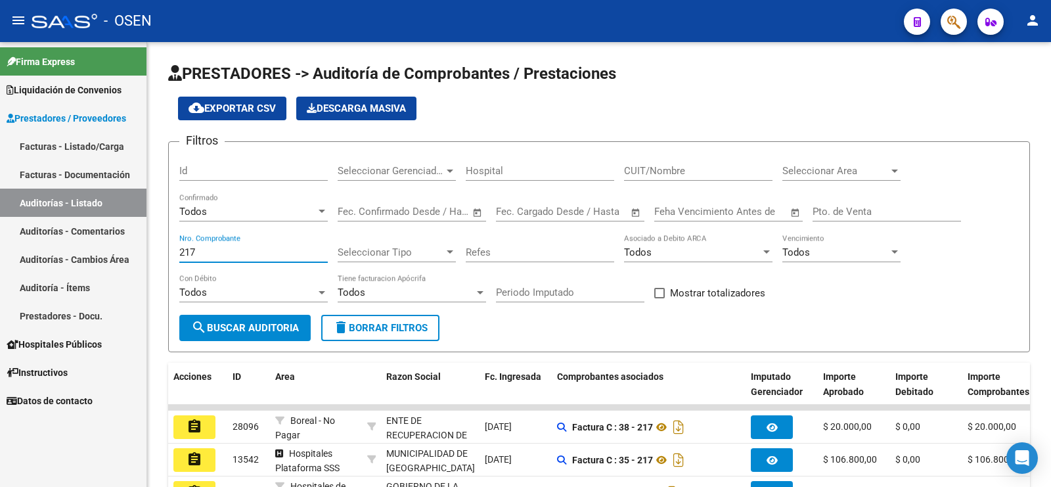
type input "217"
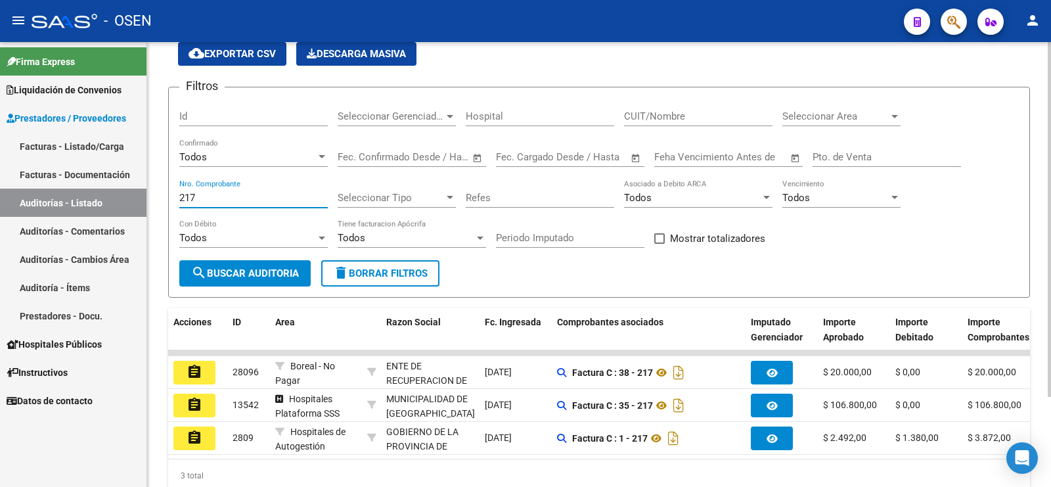
scroll to position [112, 0]
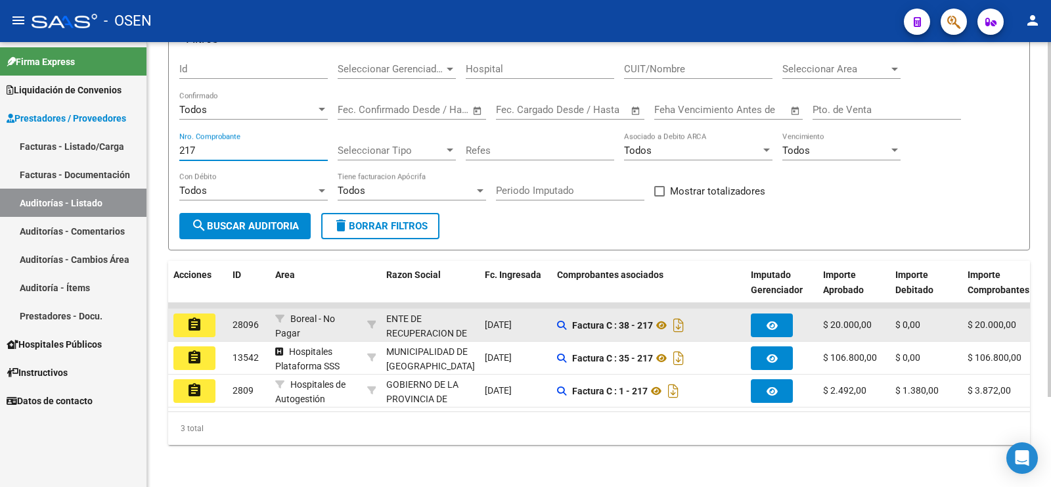
click at [192, 317] on mat-icon "assignment" at bounding box center [195, 325] width 16 height 16
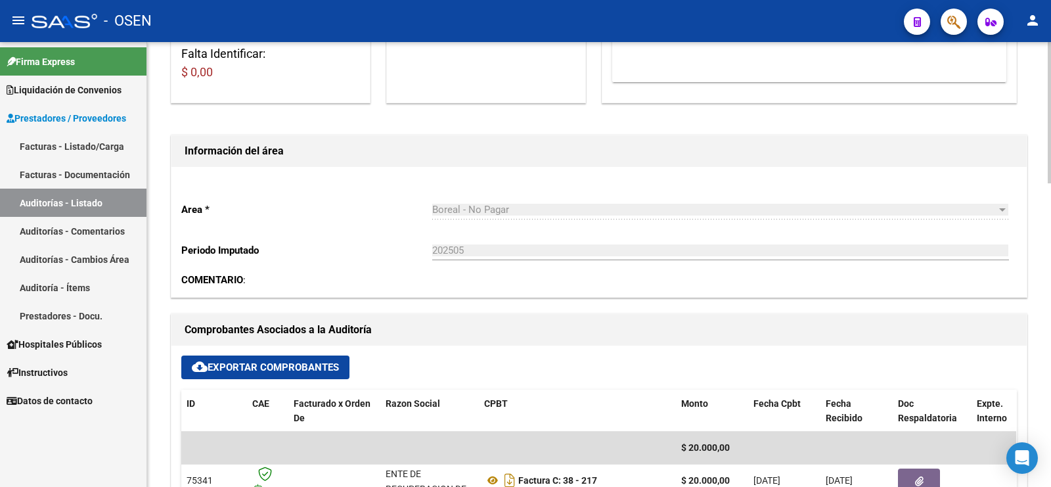
scroll to position [328, 0]
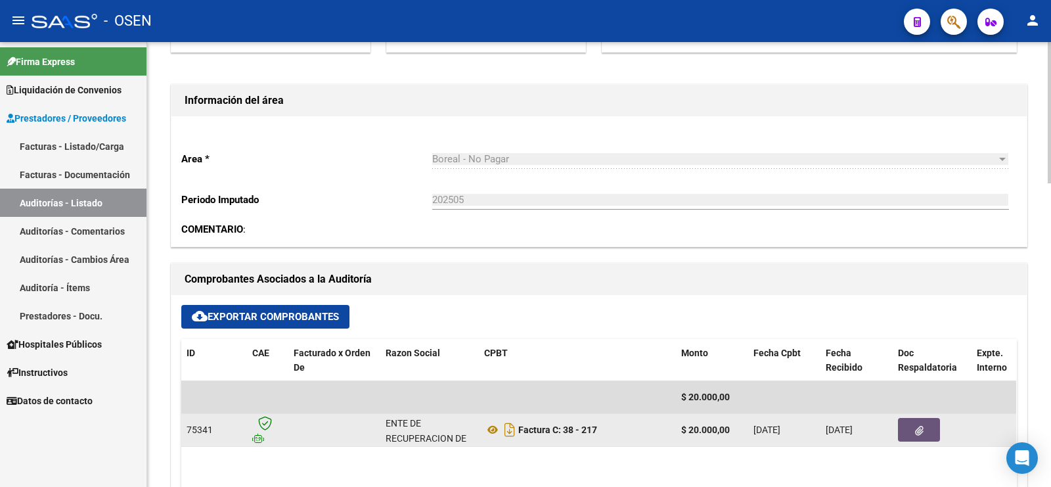
click at [911, 419] on button "button" at bounding box center [919, 430] width 42 height 24
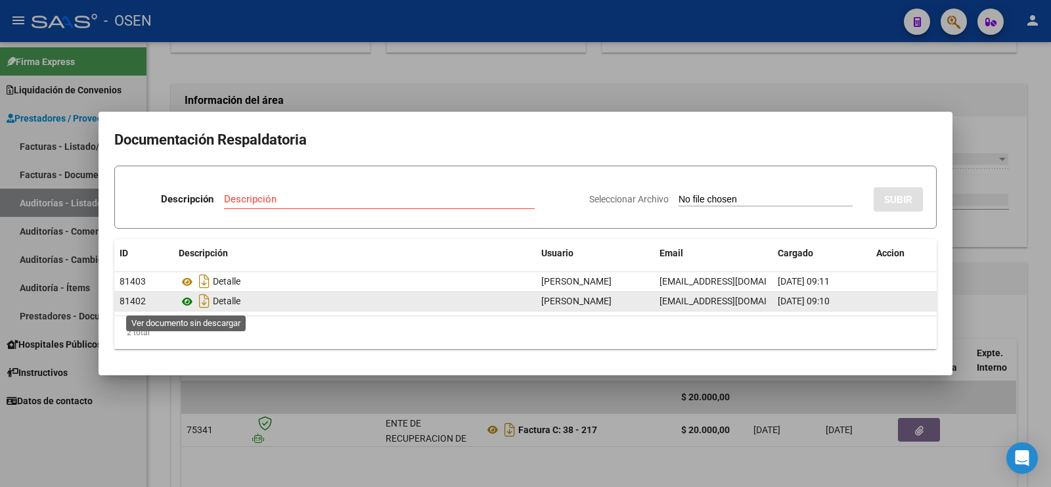
click at [189, 300] on icon at bounding box center [187, 302] width 17 height 16
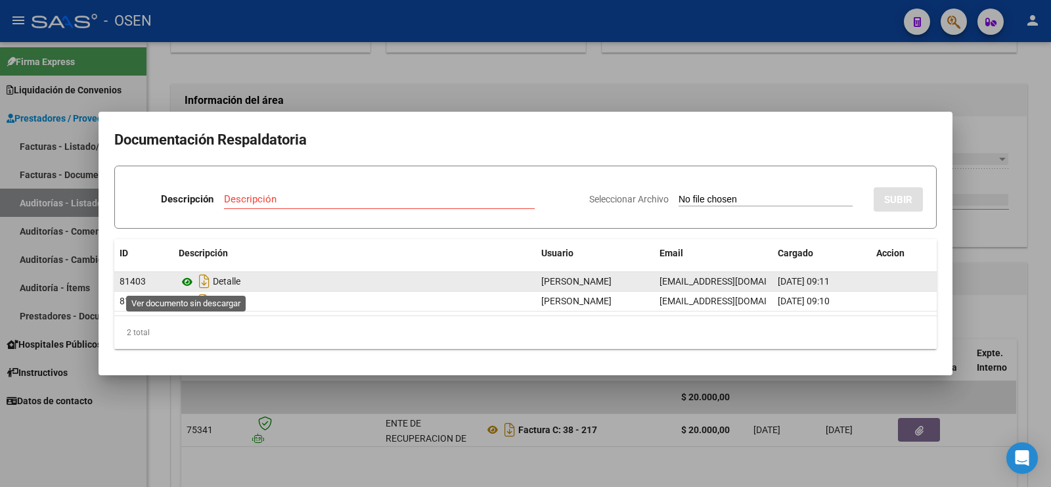
click at [189, 283] on icon at bounding box center [187, 282] width 17 height 16
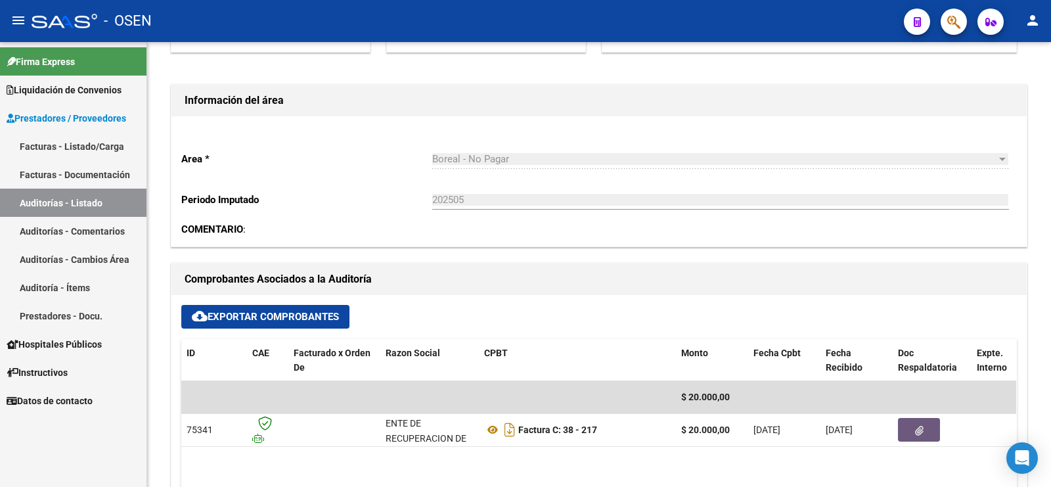
click at [106, 205] on link "Auditorías - Listado" at bounding box center [73, 203] width 146 height 28
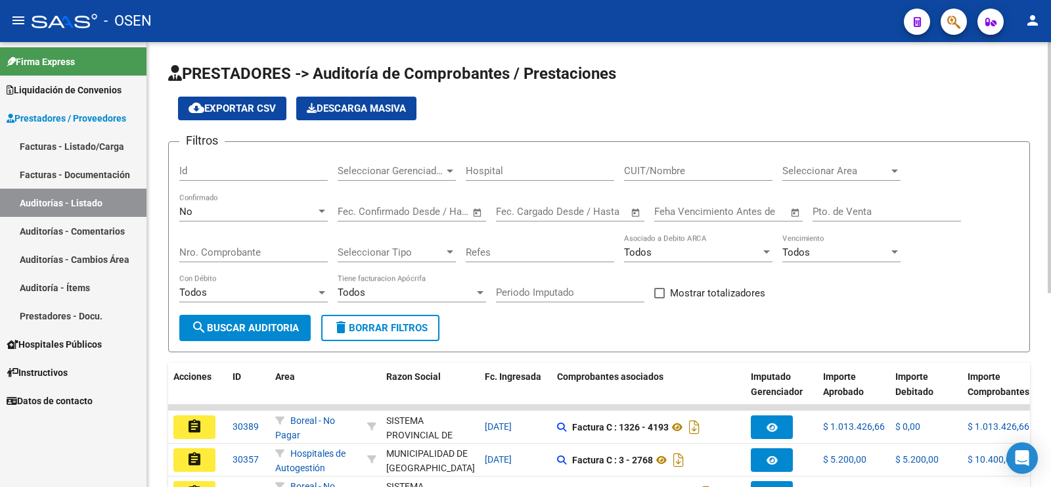
click at [243, 209] on div "No" at bounding box center [247, 212] width 137 height 12
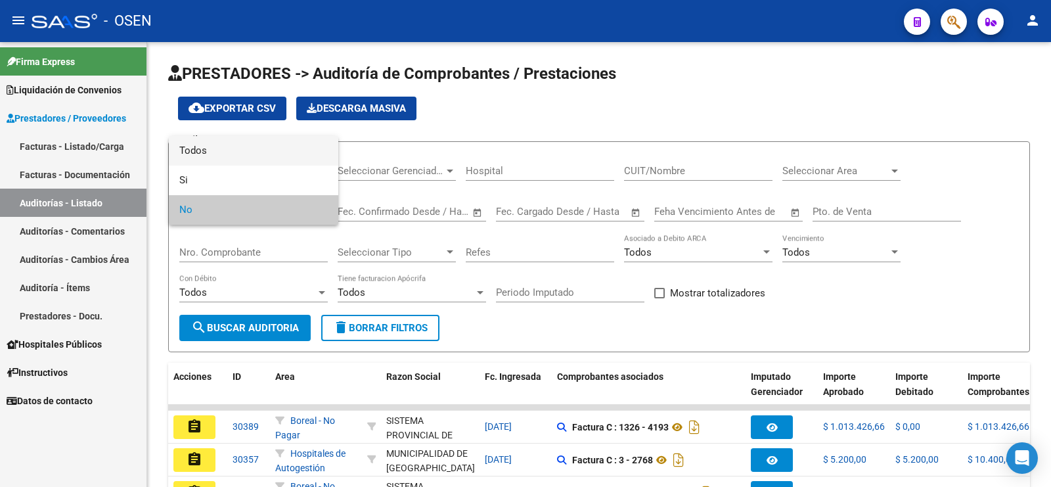
click at [252, 149] on span "Todos" at bounding box center [253, 151] width 148 height 30
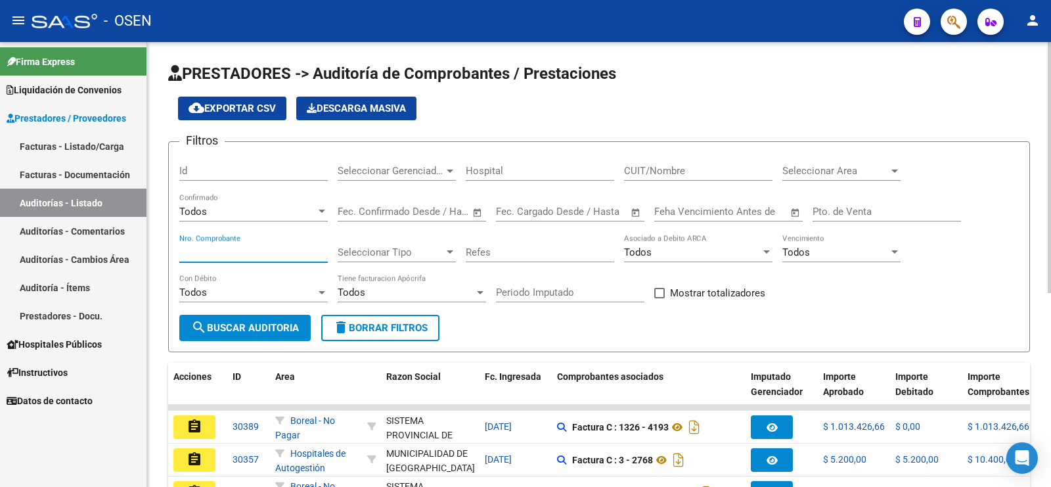
drag, startPoint x: 237, startPoint y: 250, endPoint x: 263, endPoint y: 234, distance: 30.6
click at [238, 251] on input "Nro. Comprobante" at bounding box center [253, 252] width 148 height 12
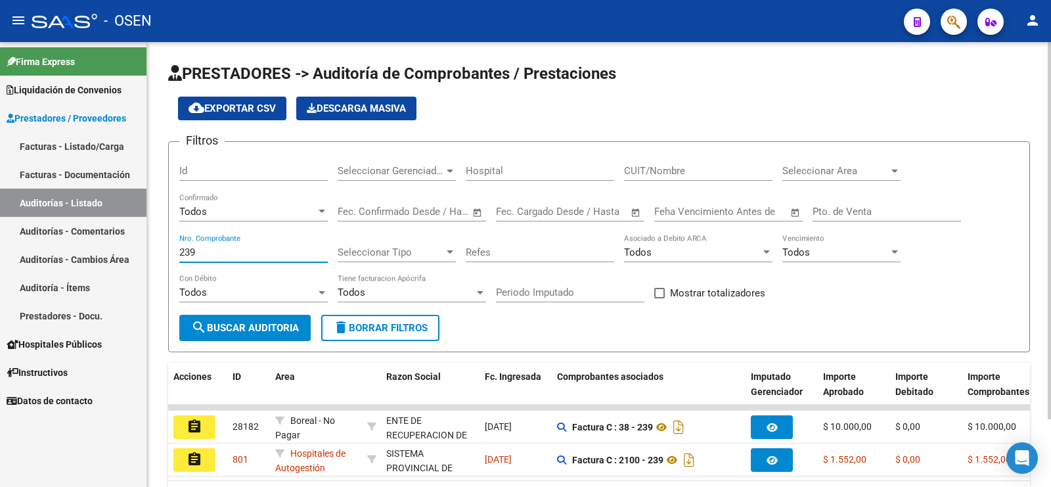
scroll to position [79, 0]
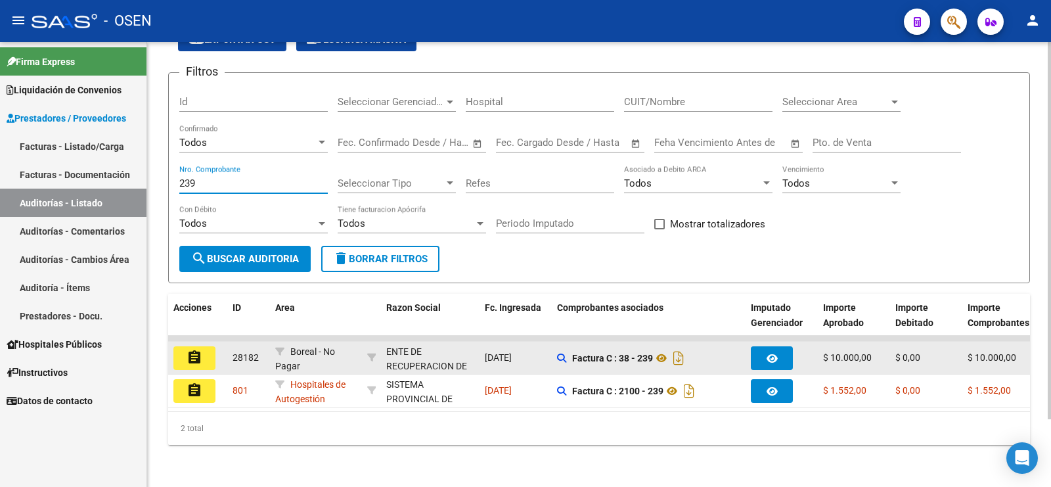
type input "239"
click at [205, 346] on button "assignment" at bounding box center [194, 358] width 42 height 24
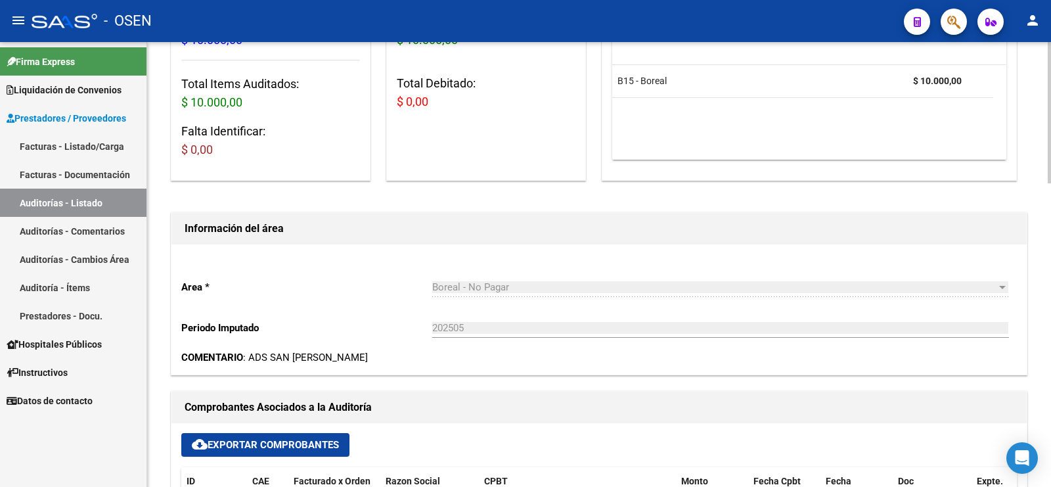
scroll to position [328, 0]
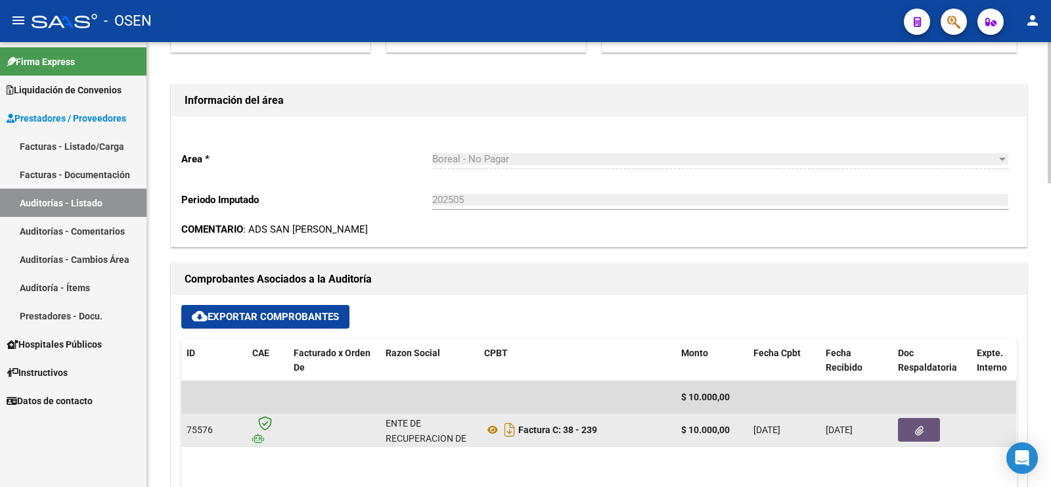
click at [914, 421] on button "button" at bounding box center [919, 430] width 42 height 24
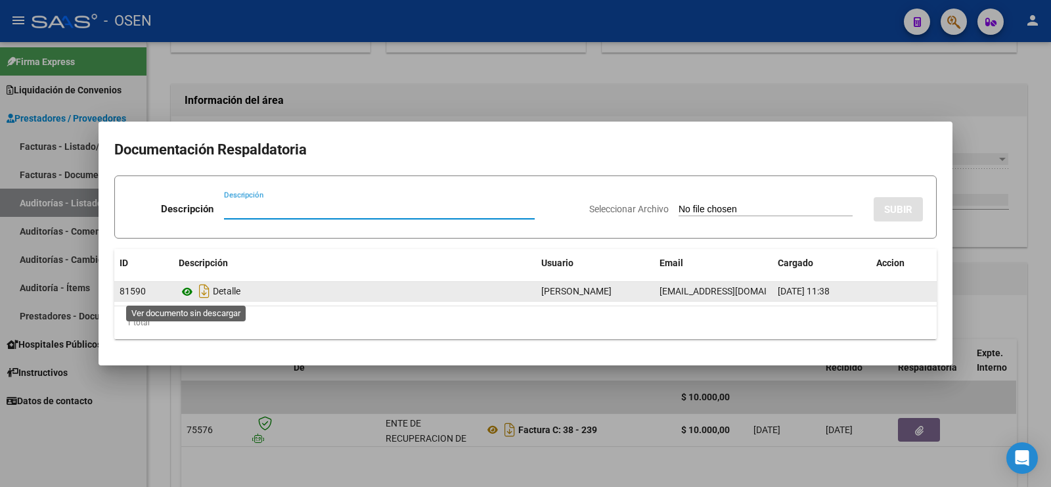
click at [186, 288] on icon at bounding box center [187, 292] width 17 height 16
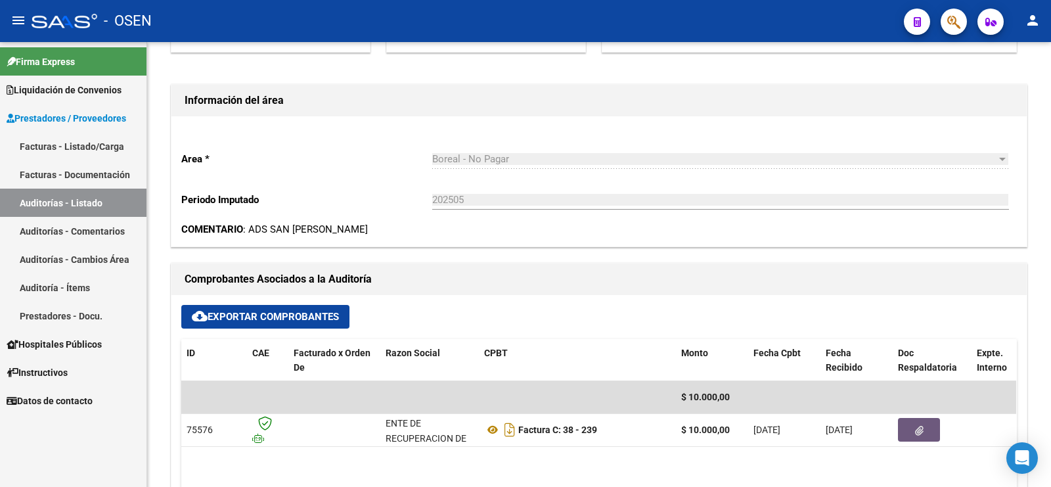
click at [87, 200] on link "Auditorías - Listado" at bounding box center [73, 203] width 146 height 28
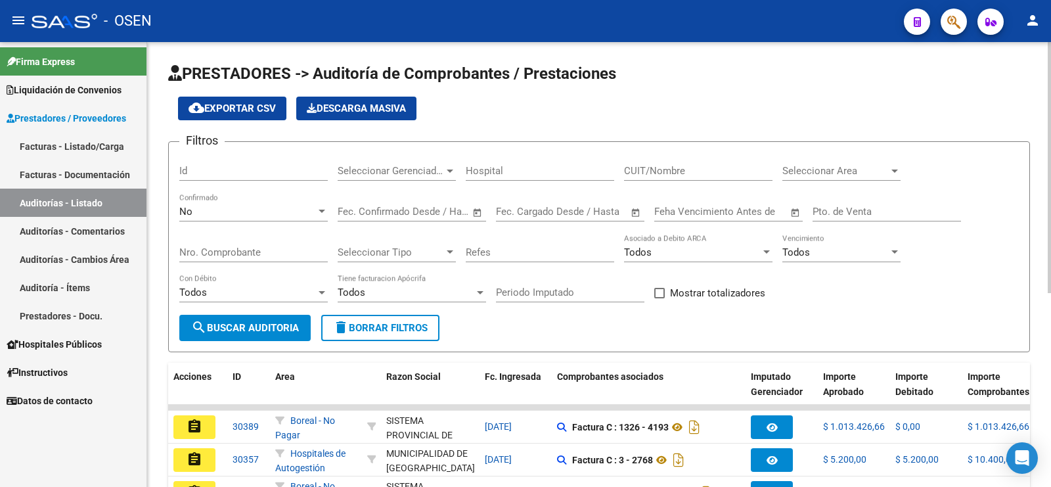
click at [227, 197] on div "No Confirmado" at bounding box center [253, 207] width 148 height 28
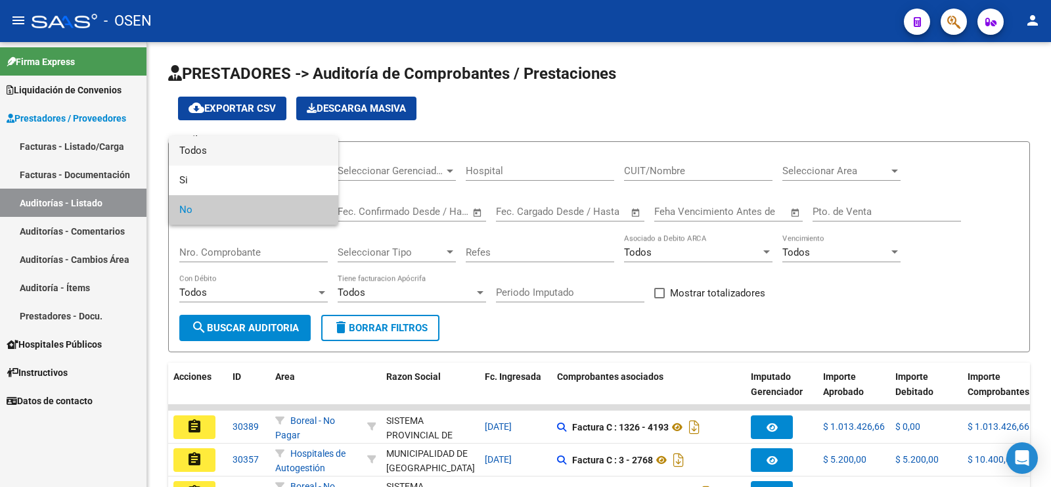
click at [230, 156] on span "Todos" at bounding box center [253, 151] width 148 height 30
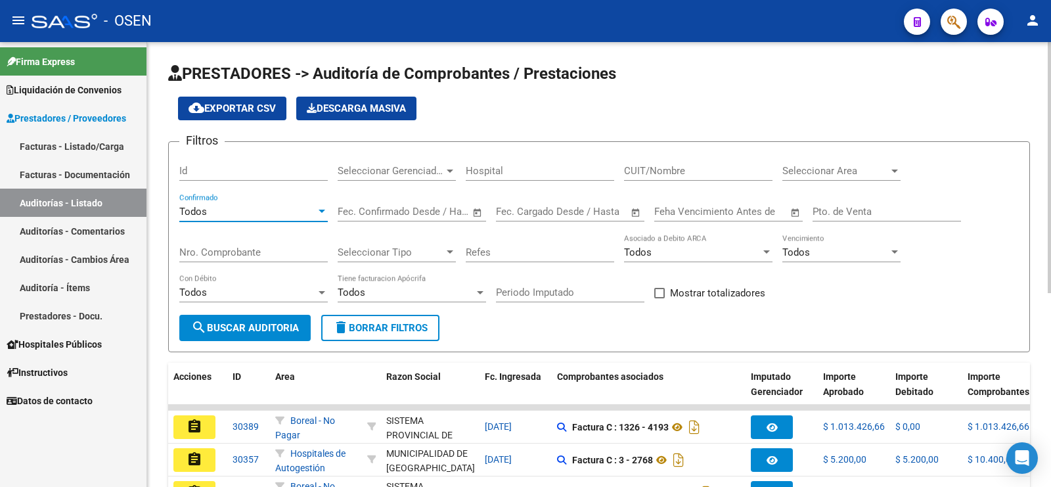
click at [225, 251] on input "Nro. Comprobante" at bounding box center [253, 252] width 148 height 12
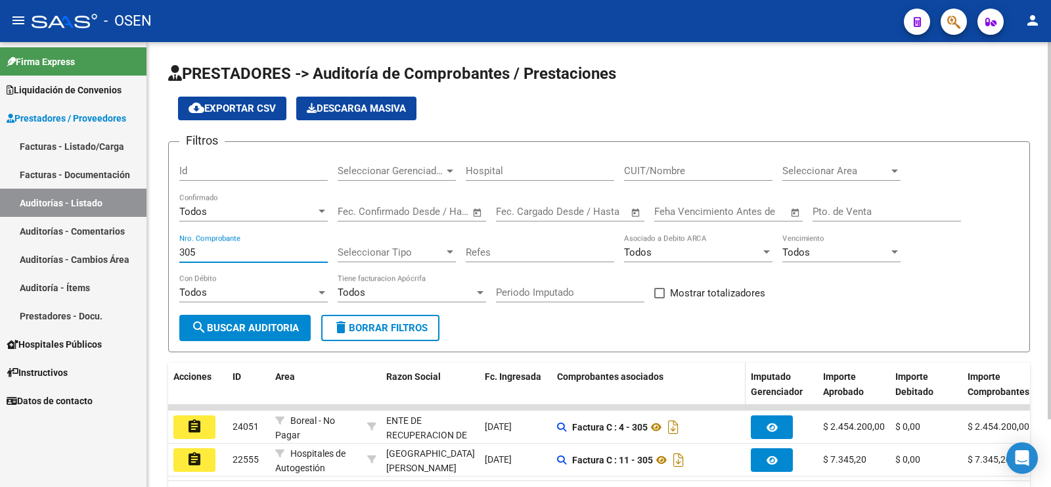
type input "305"
click at [703, 363] on datatable-header-cell "Comprobantes asociados" at bounding box center [649, 392] width 194 height 58
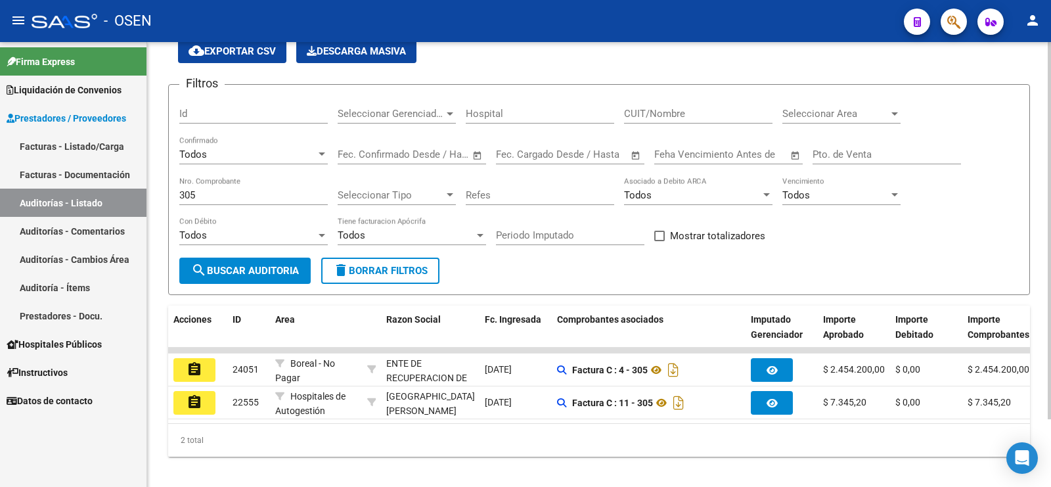
scroll to position [79, 0]
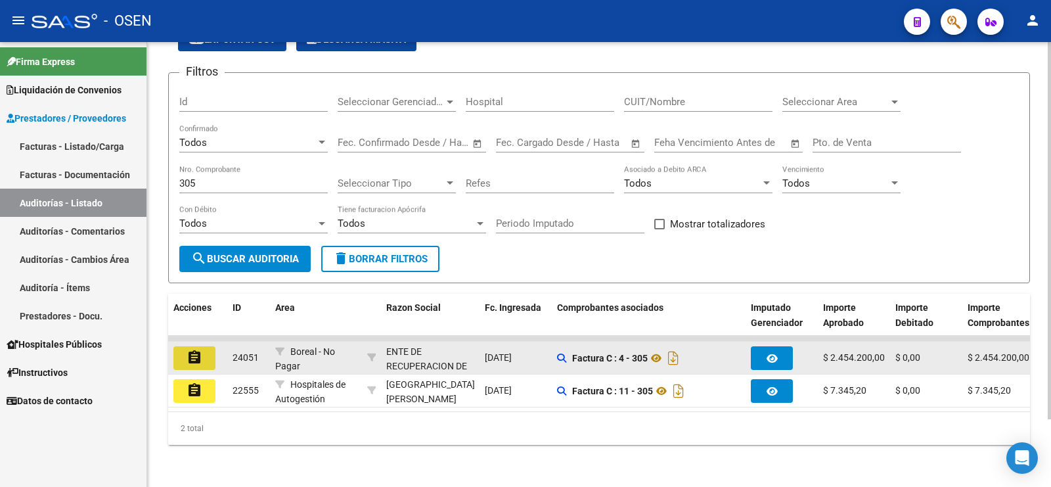
click at [173, 346] on button "assignment" at bounding box center [194, 358] width 42 height 24
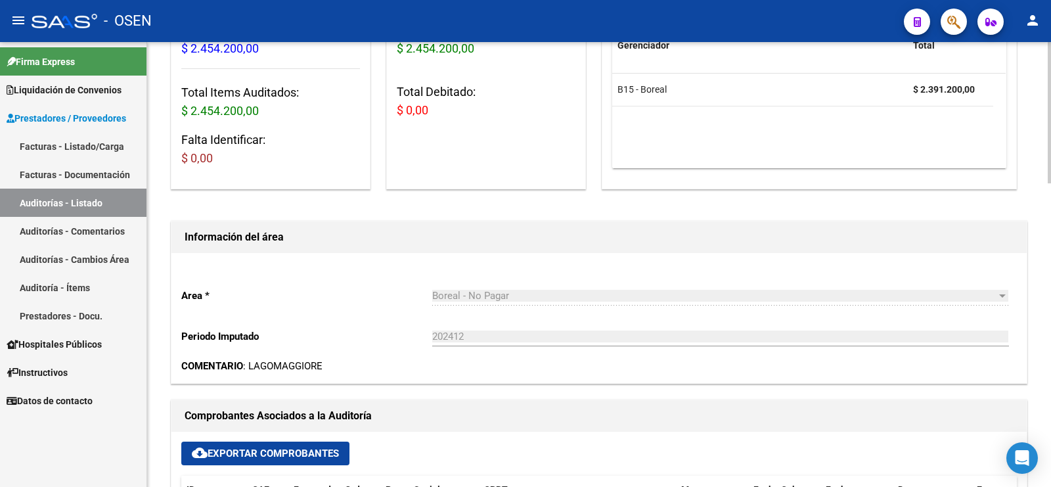
scroll to position [493, 0]
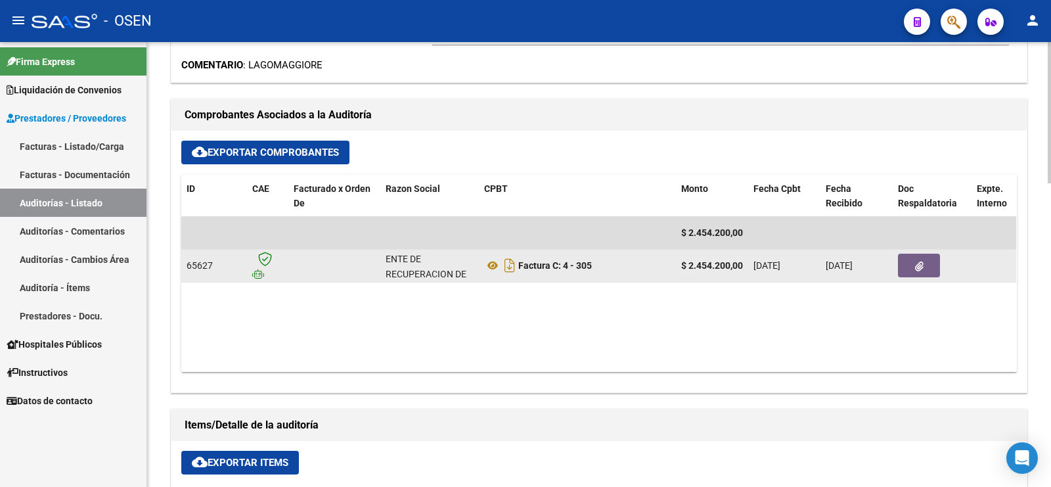
click at [399, 250] on datatable-body-cell "ENTE DE RECUPERACION DE FONDOS PARA EL FORTALECIMIENTO DEL SISTEMA DE SALUD DE …" at bounding box center [429, 266] width 99 height 32
click at [485, 261] on icon at bounding box center [492, 265] width 17 height 16
click at [937, 258] on button "button" at bounding box center [919, 266] width 42 height 24
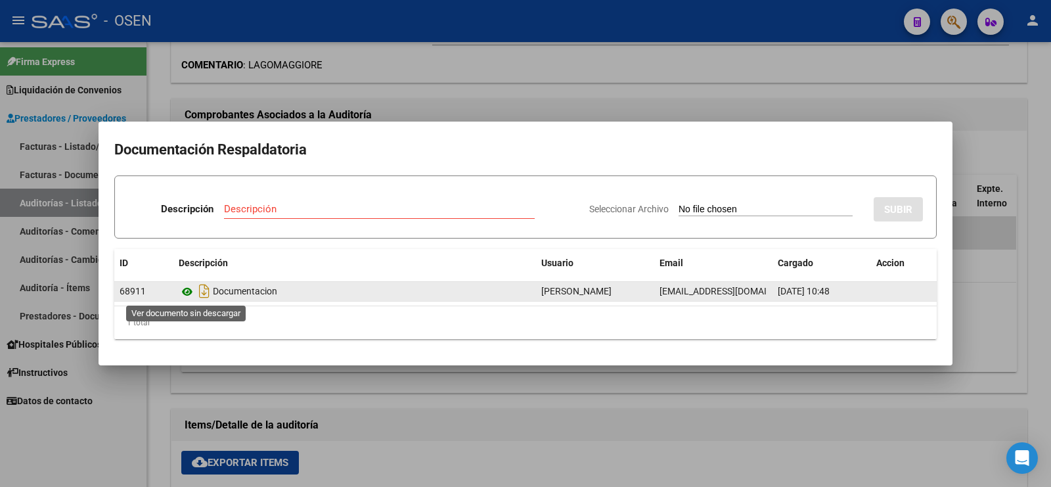
click at [188, 289] on icon at bounding box center [187, 292] width 17 height 16
